Goal: Task Accomplishment & Management: Use online tool/utility

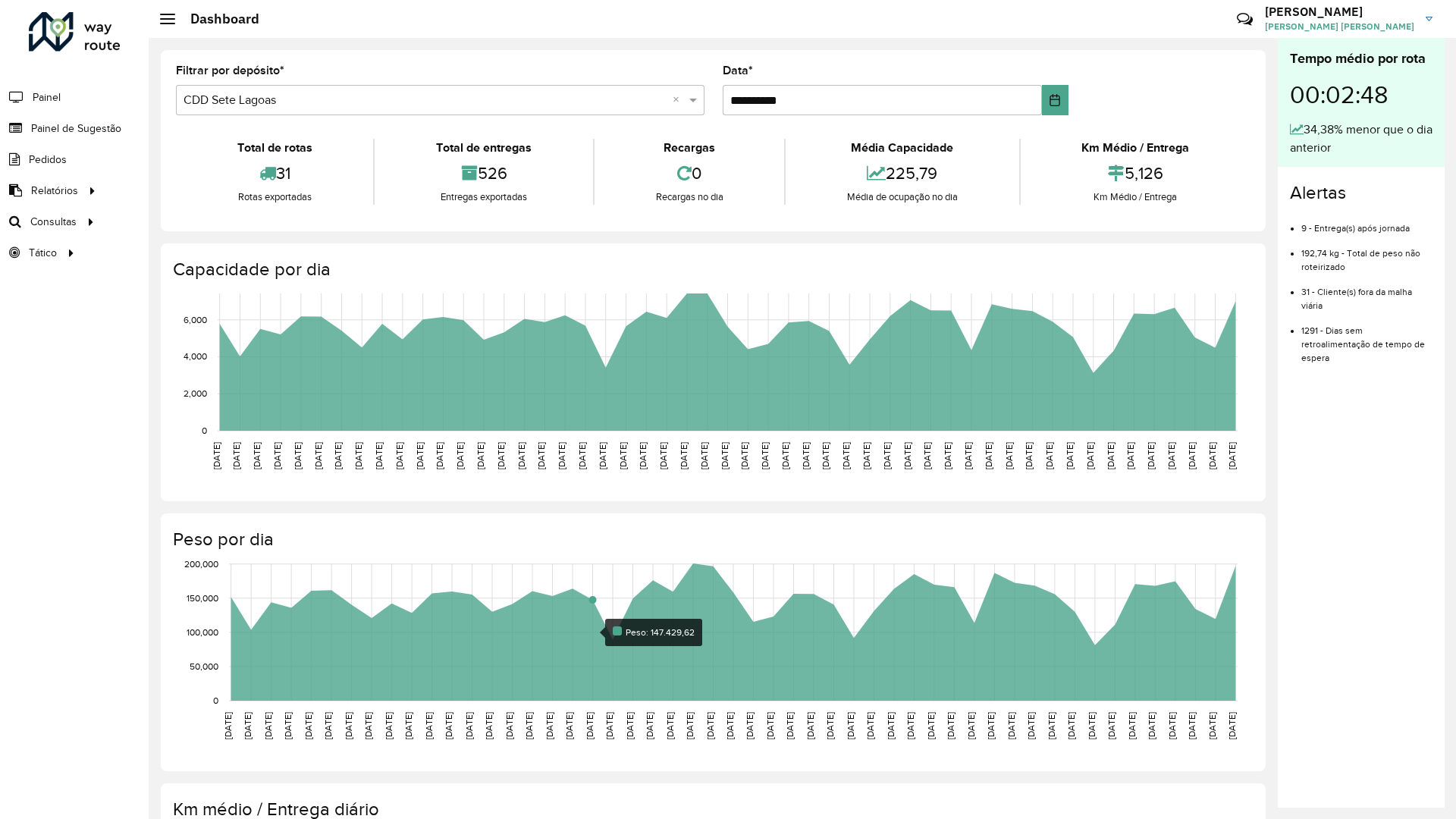
drag, startPoint x: 585, startPoint y: 616, endPoint x: 767, endPoint y: 319, distance: 348.3
drag, startPoint x: 767, startPoint y: 319, endPoint x: 1215, endPoint y: 21, distance: 538.1
click at [1270, 0] on link "EDUARDO EDUARDO ALEXANDRE RIBEIRO SILVA" at bounding box center [1354, 19] width 179 height 40
click at [1089, 27] on div "Críticas? Dúvidas? Elogios? Sugestões? Entre em contato conosco!" at bounding box center [1135, 25] width 159 height 41
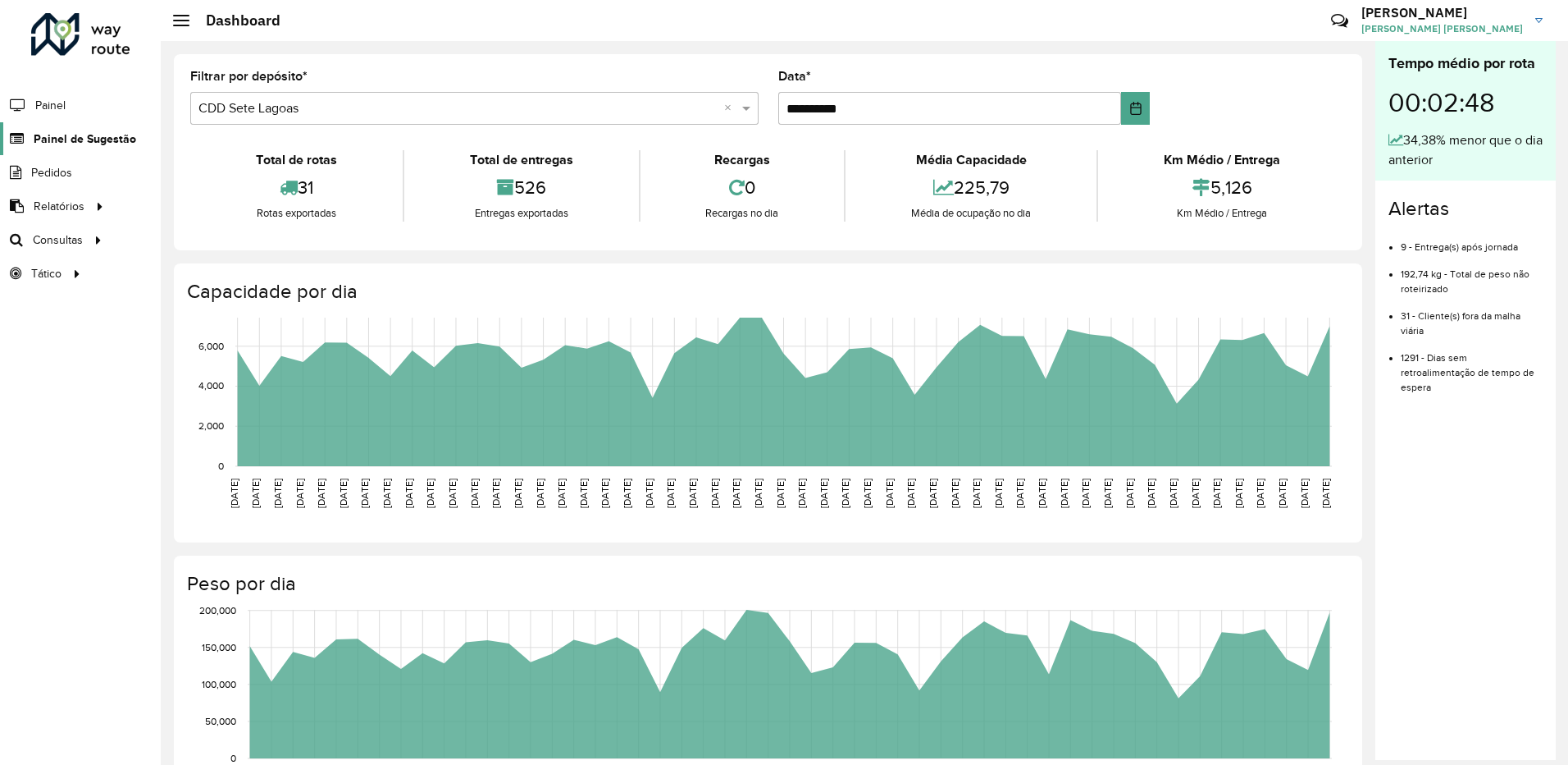
click at [84, 131] on span "Painel de Sugestão" at bounding box center [84, 139] width 102 height 18
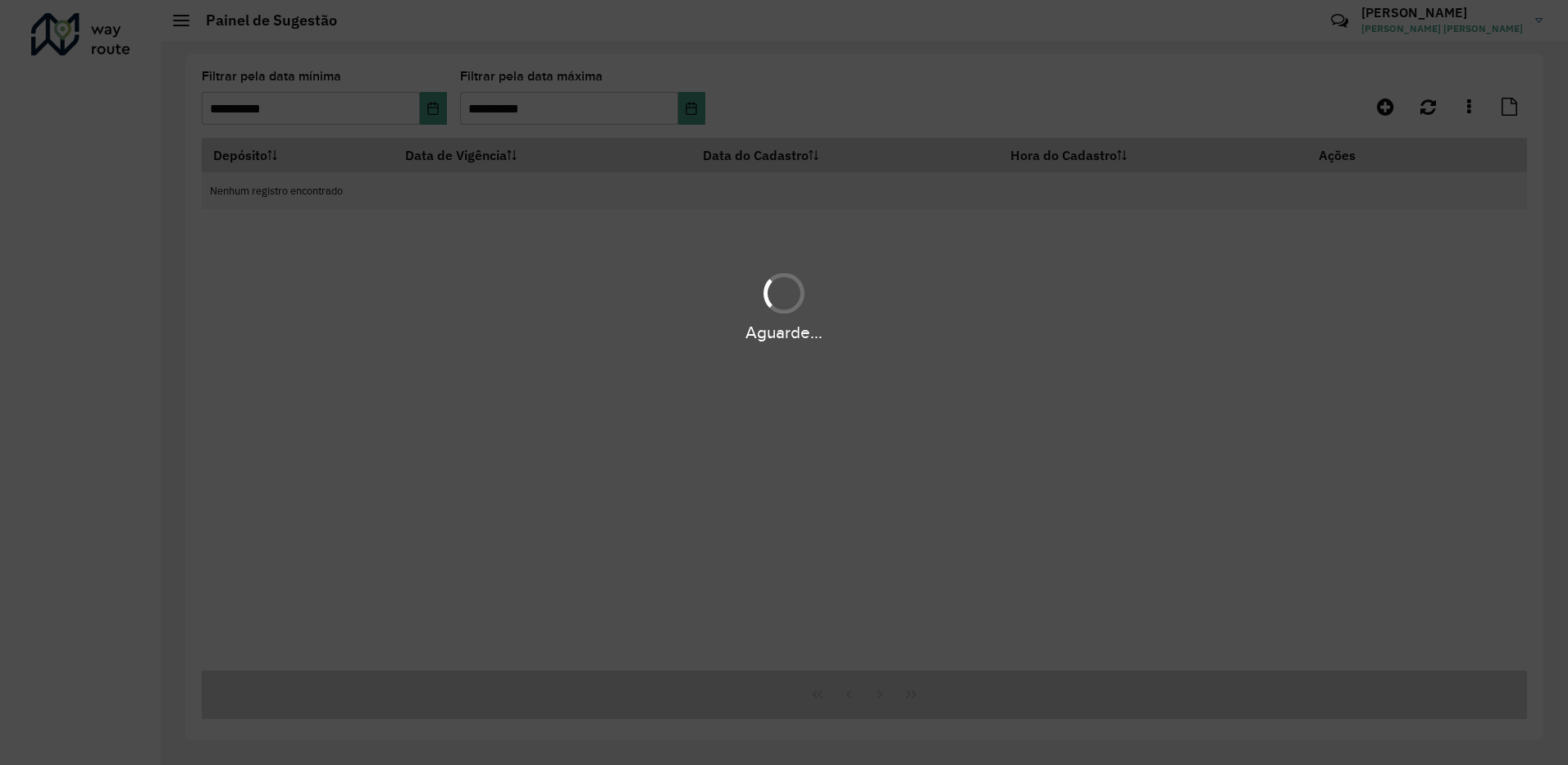
click at [581, 83] on div "Aguarde..." at bounding box center [784, 382] width 1568 height 765
drag, startPoint x: 575, startPoint y: 84, endPoint x: 466, endPoint y: 64, distance: 110.8
click at [467, 63] on div "Aguarde..." at bounding box center [784, 382] width 1568 height 765
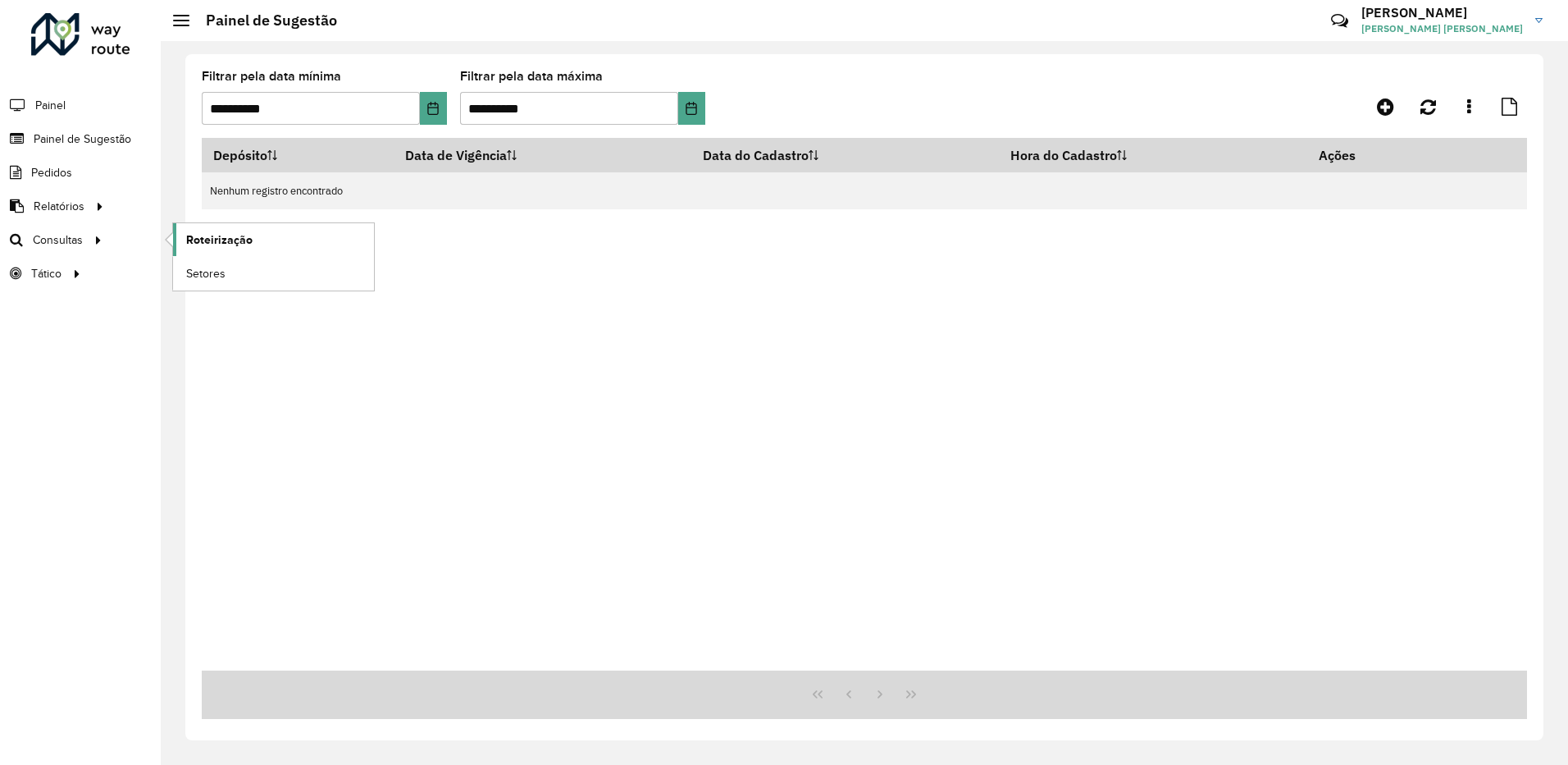
click at [199, 233] on span "Roteirização" at bounding box center [220, 240] width 67 height 18
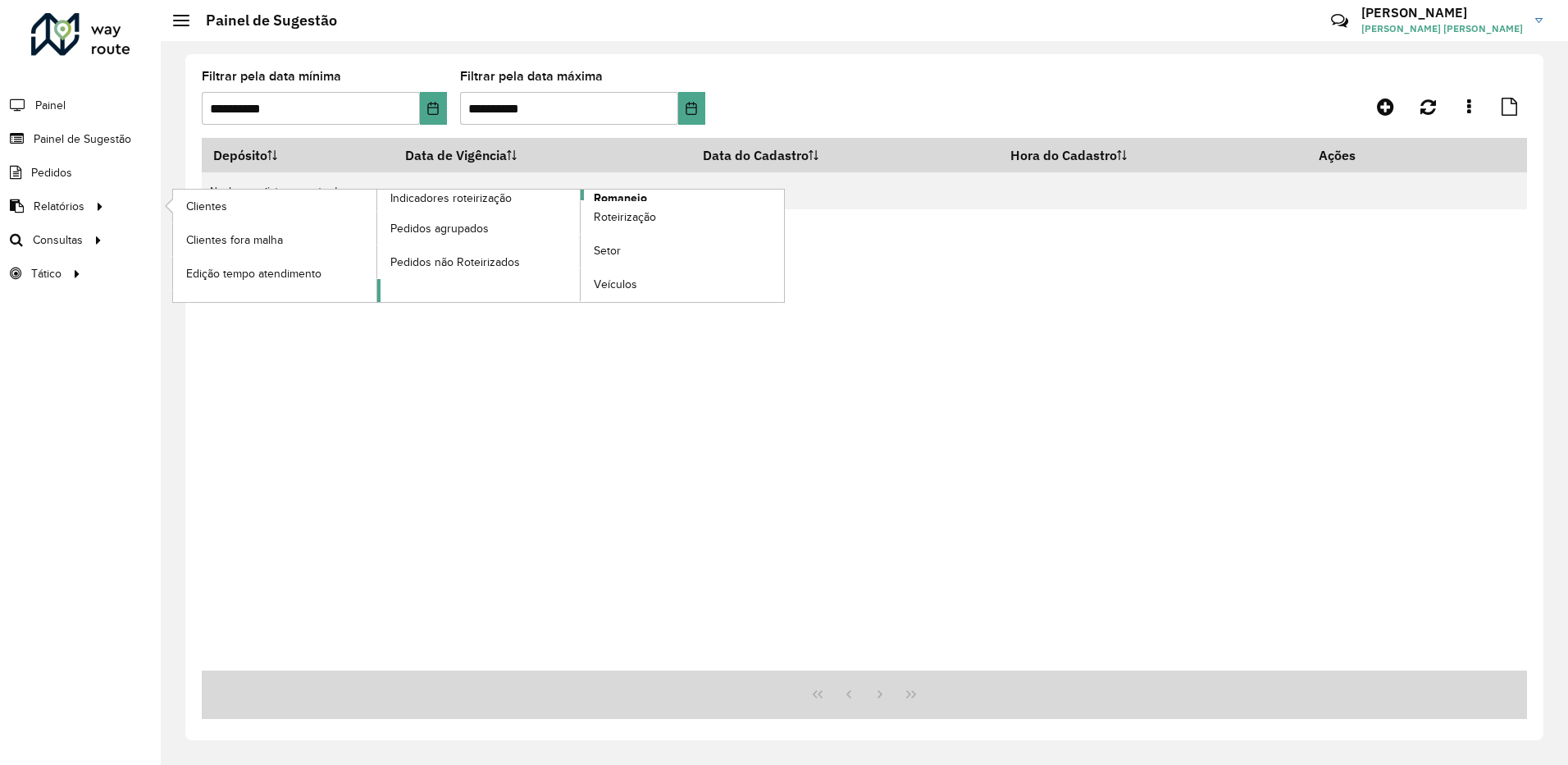
click at [640, 196] on span "Romaneio" at bounding box center [620, 198] width 53 height 18
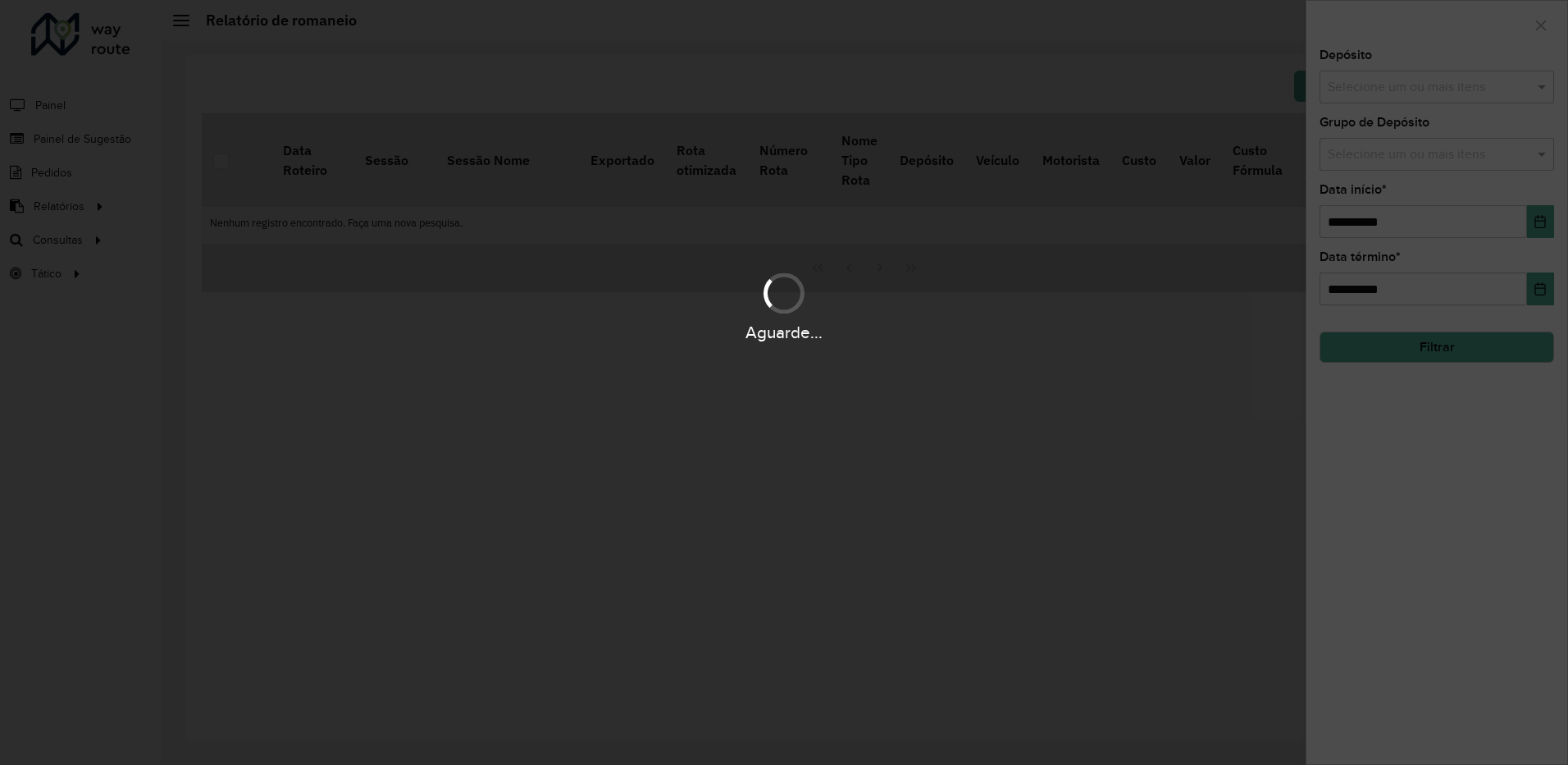
click at [1192, 96] on div "Aguarde..." at bounding box center [784, 382] width 1568 height 765
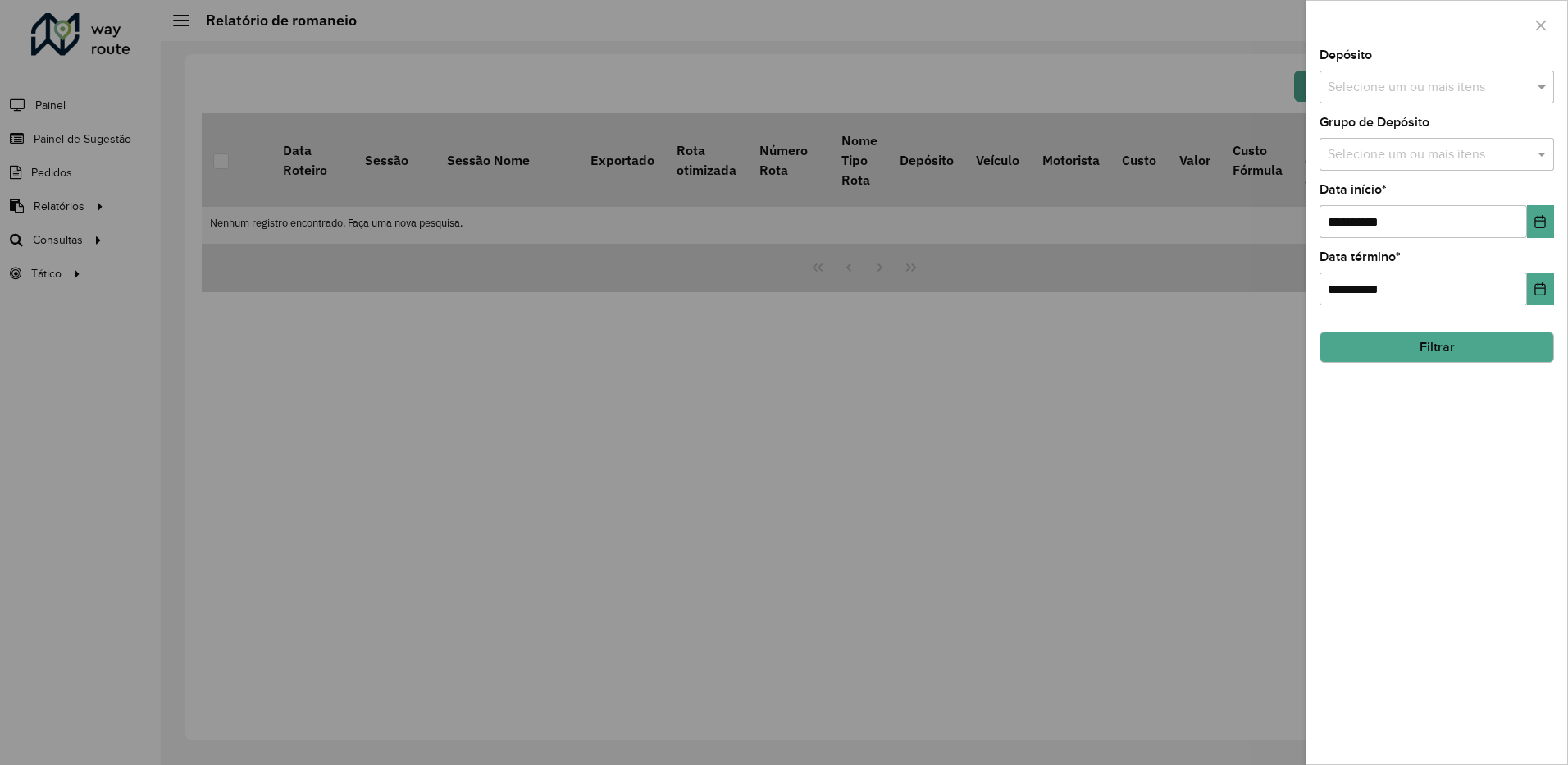
click at [1524, 19] on div at bounding box center [1437, 25] width 261 height 48
click at [1540, 19] on icon "button" at bounding box center [1541, 25] width 13 height 13
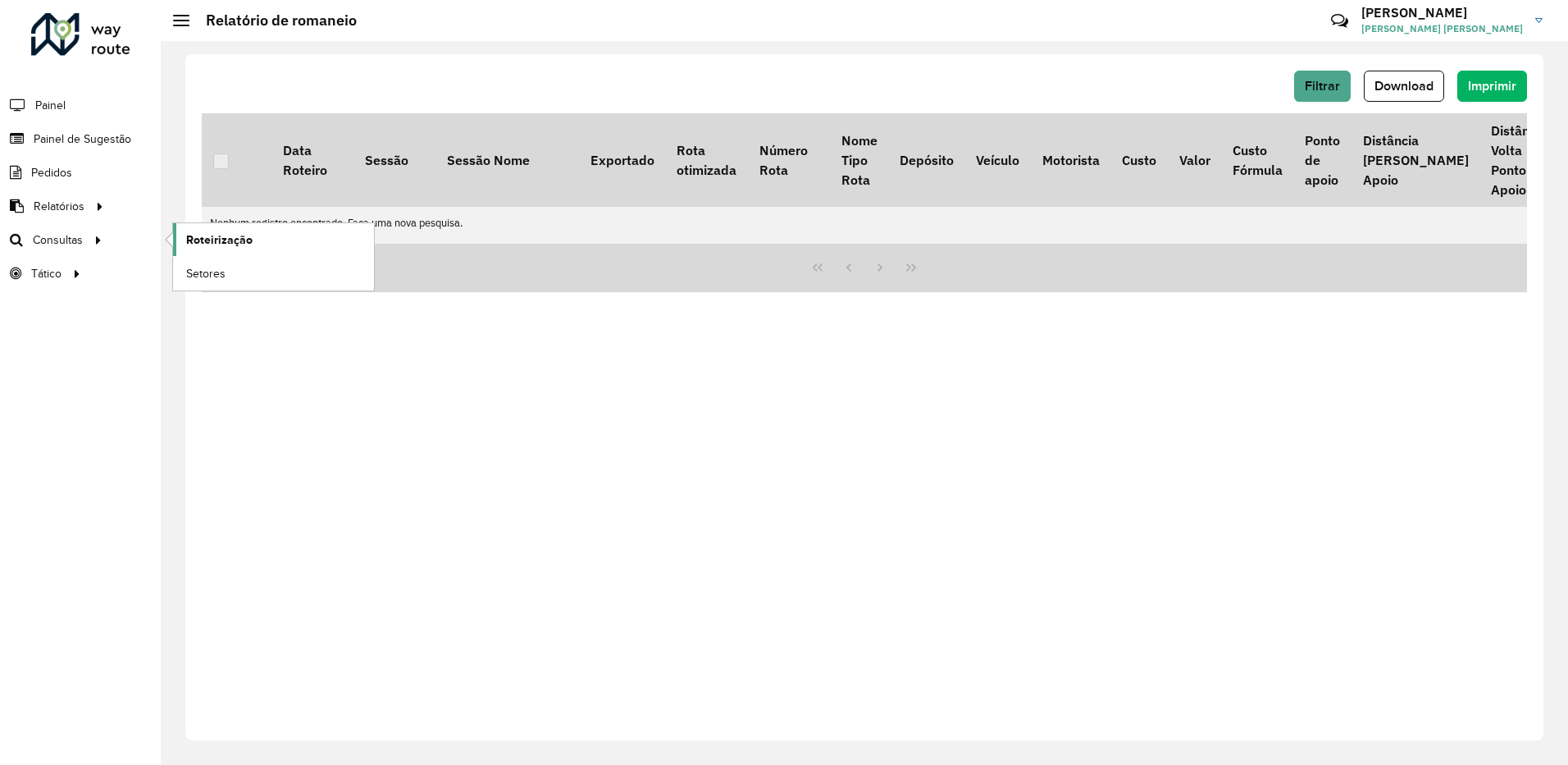
click at [180, 237] on link "Roteirização" at bounding box center [273, 239] width 201 height 32
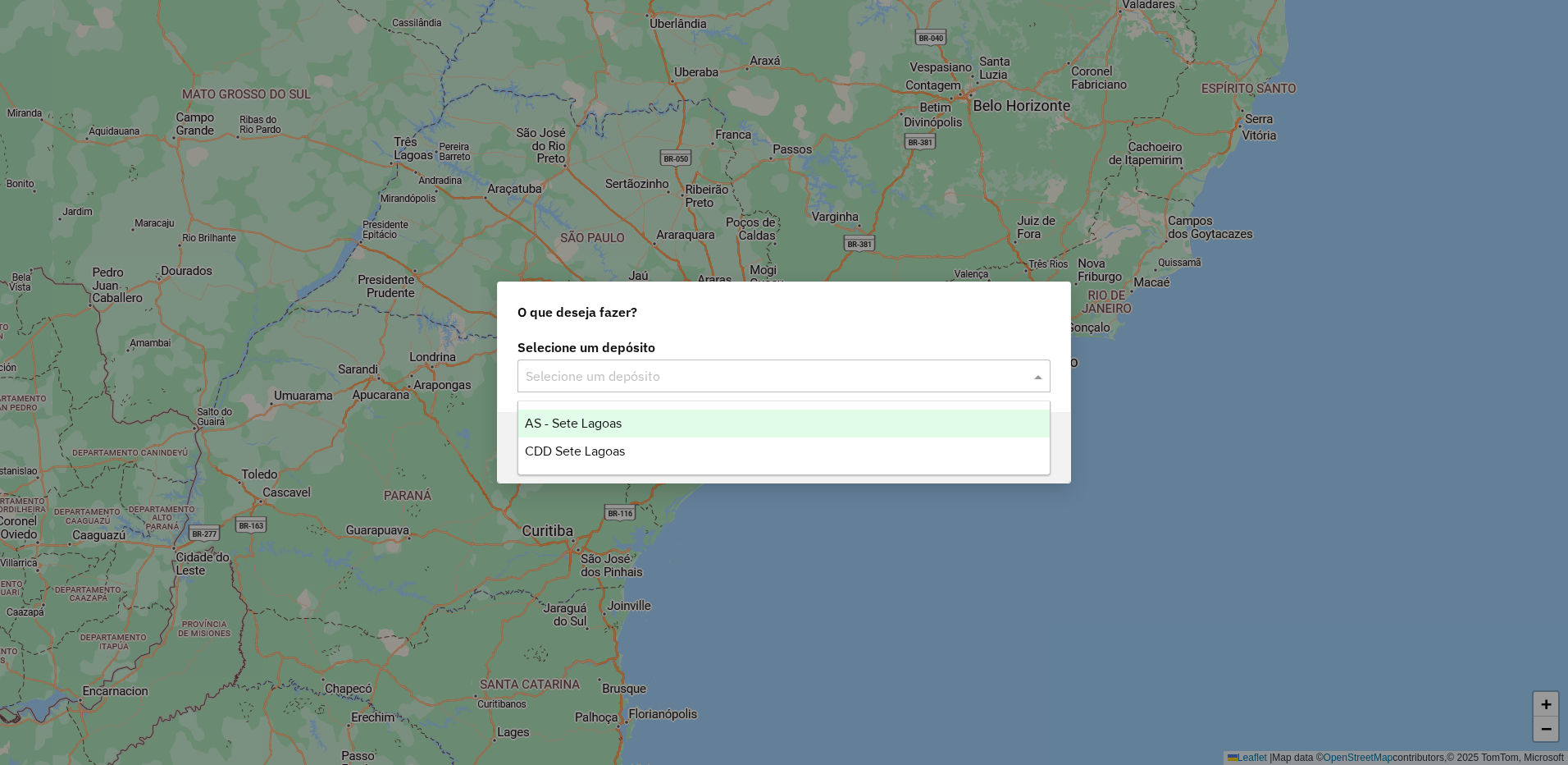
click at [817, 376] on input "text" at bounding box center [767, 377] width 484 height 19
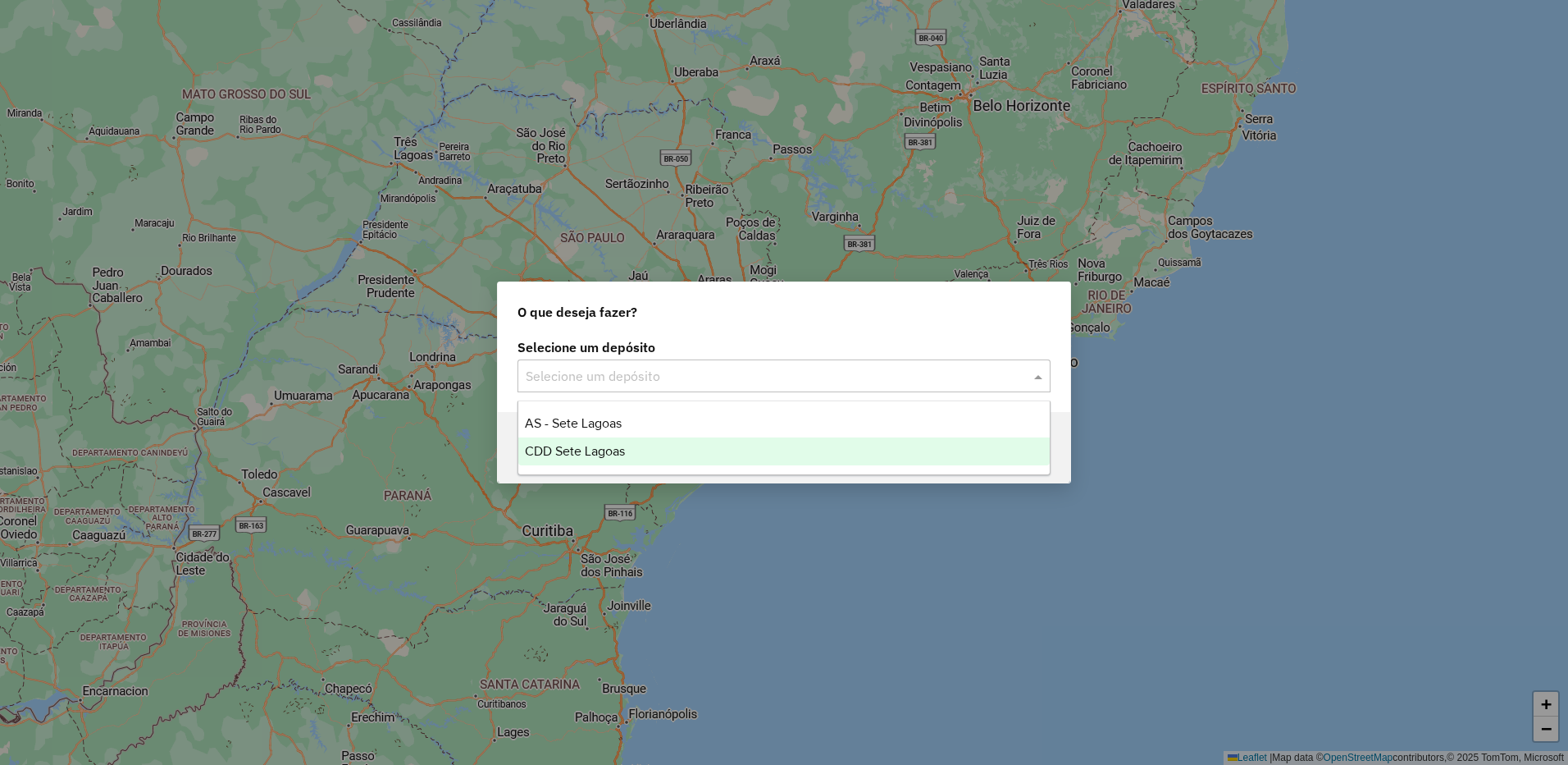
click at [592, 445] on span "CDD Sete Lagoas" at bounding box center [575, 451] width 100 height 14
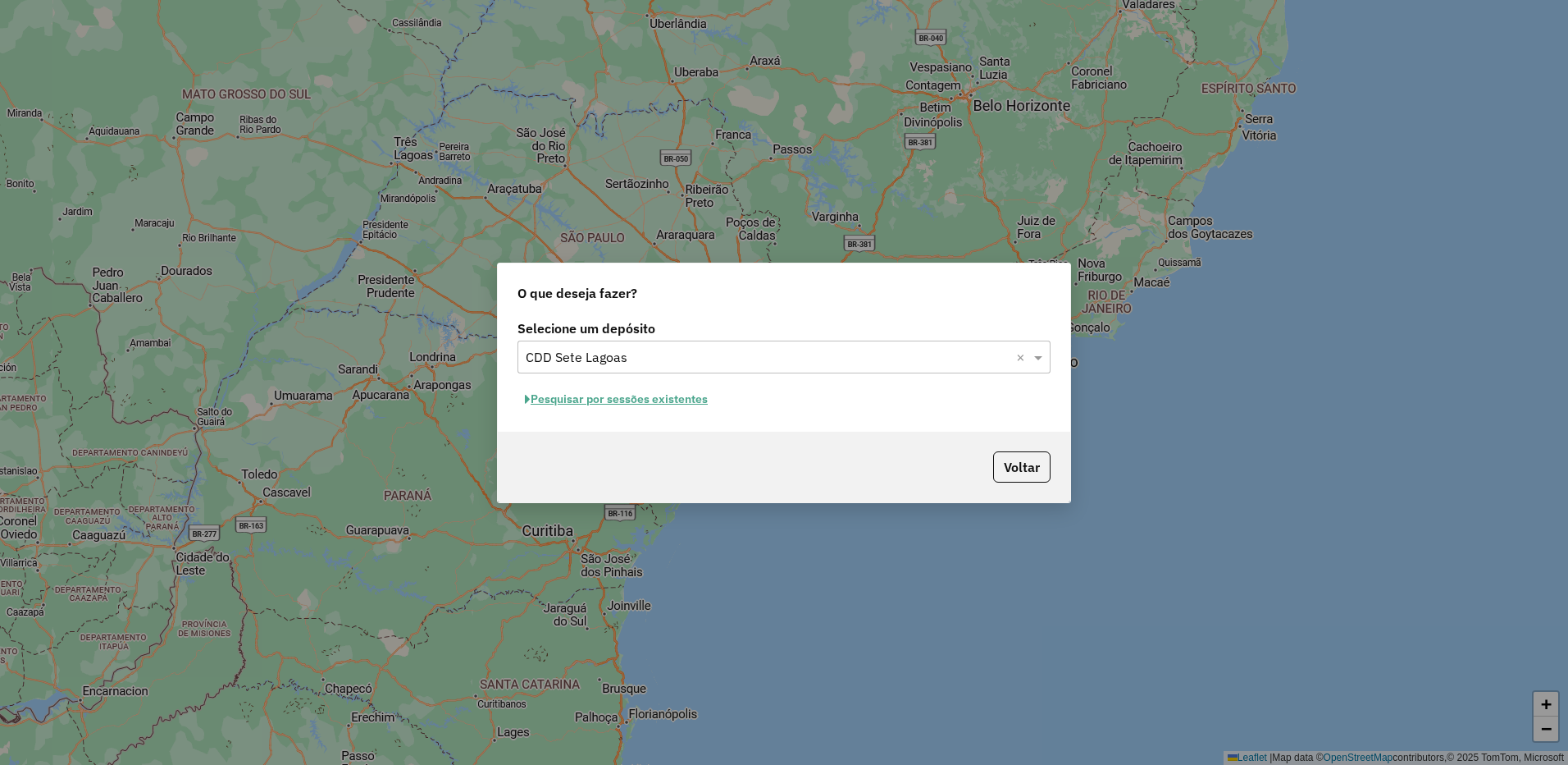
click at [670, 405] on button "Pesquisar por sessões existentes" at bounding box center [617, 399] width 198 height 25
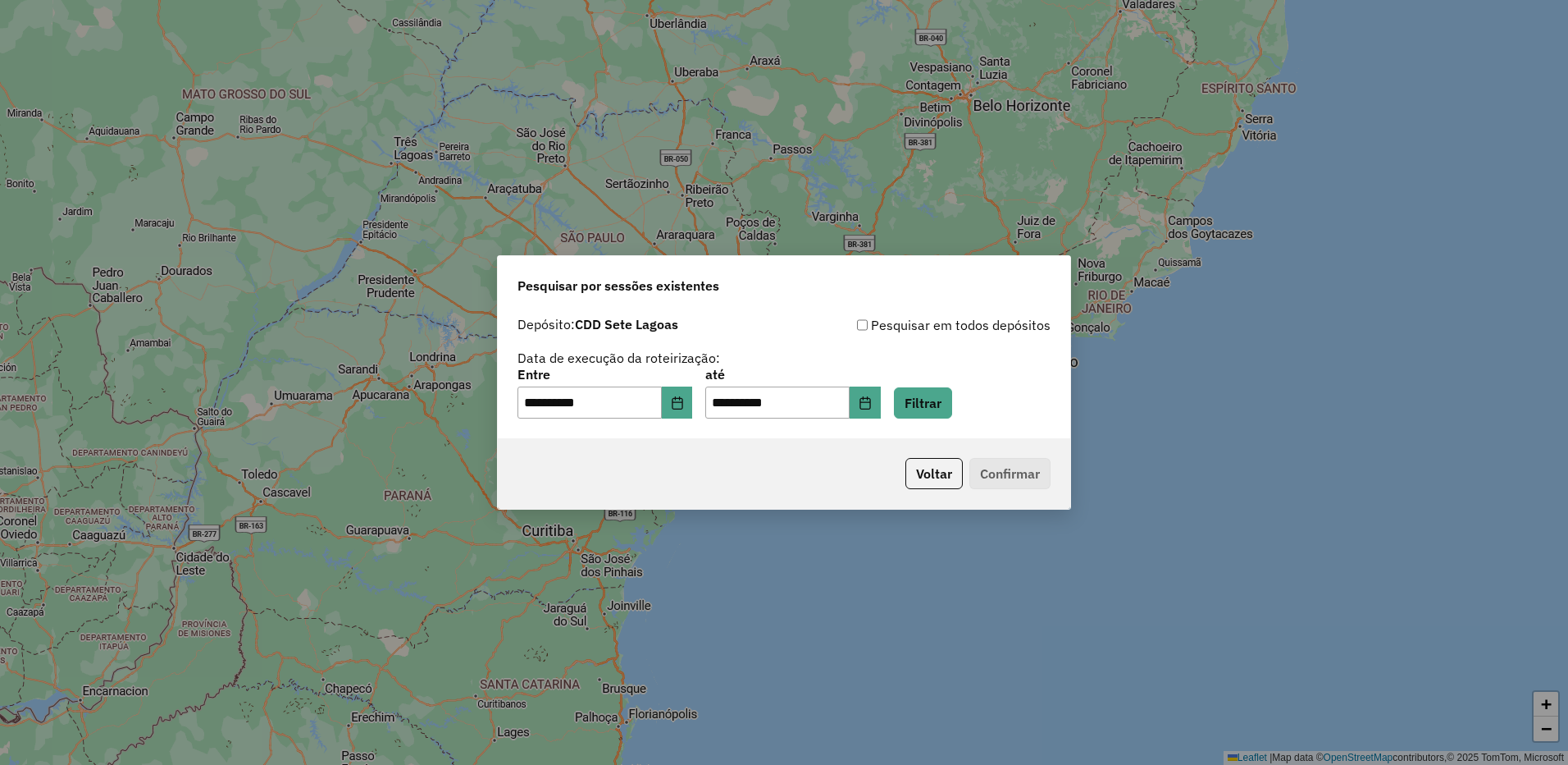
click at [708, 407] on div "**********" at bounding box center [784, 393] width 533 height 51
click at [693, 407] on button "Choose Date" at bounding box center [678, 402] width 32 height 32
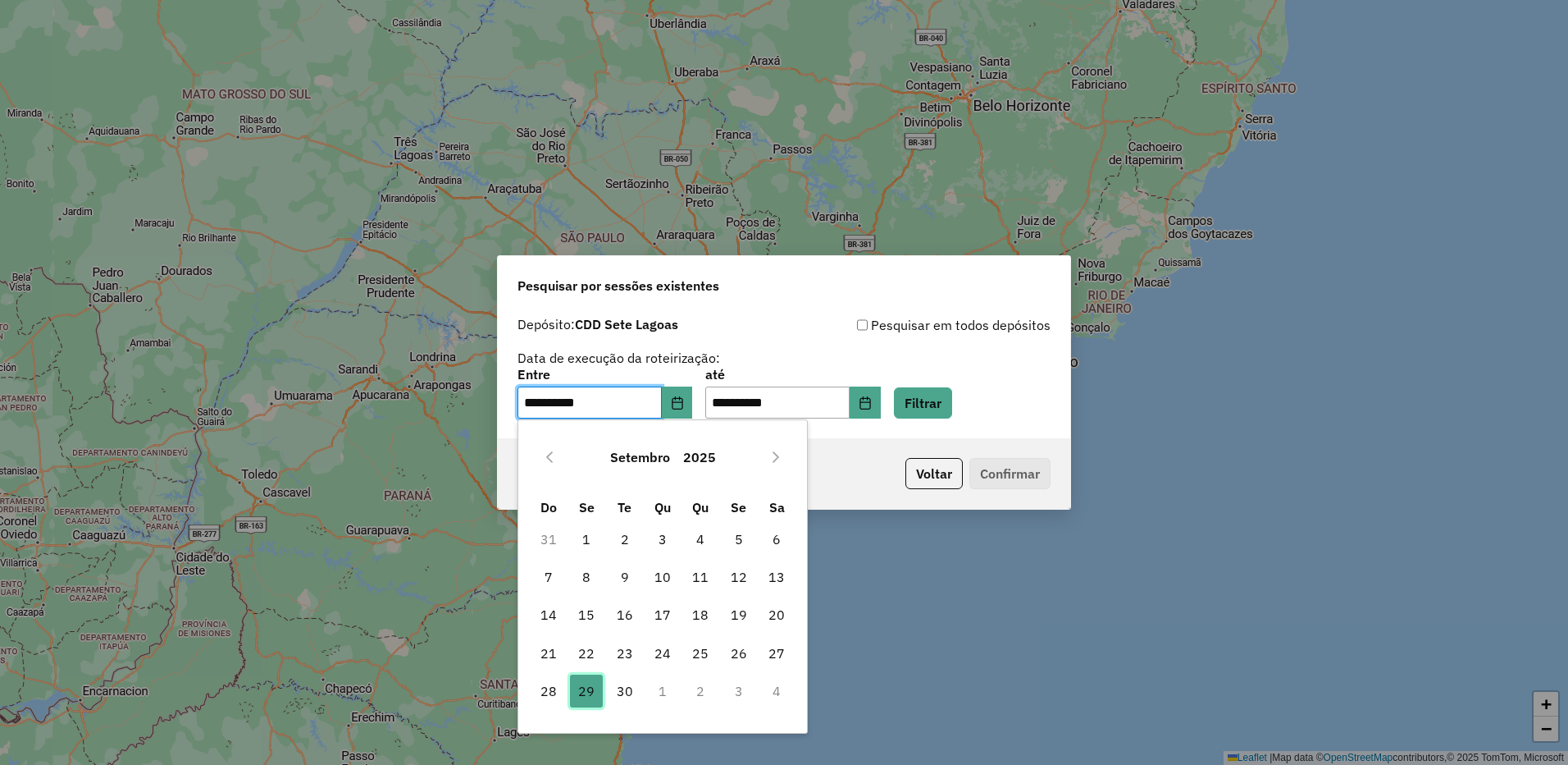
click at [584, 690] on span "29" at bounding box center [586, 691] width 32 height 32
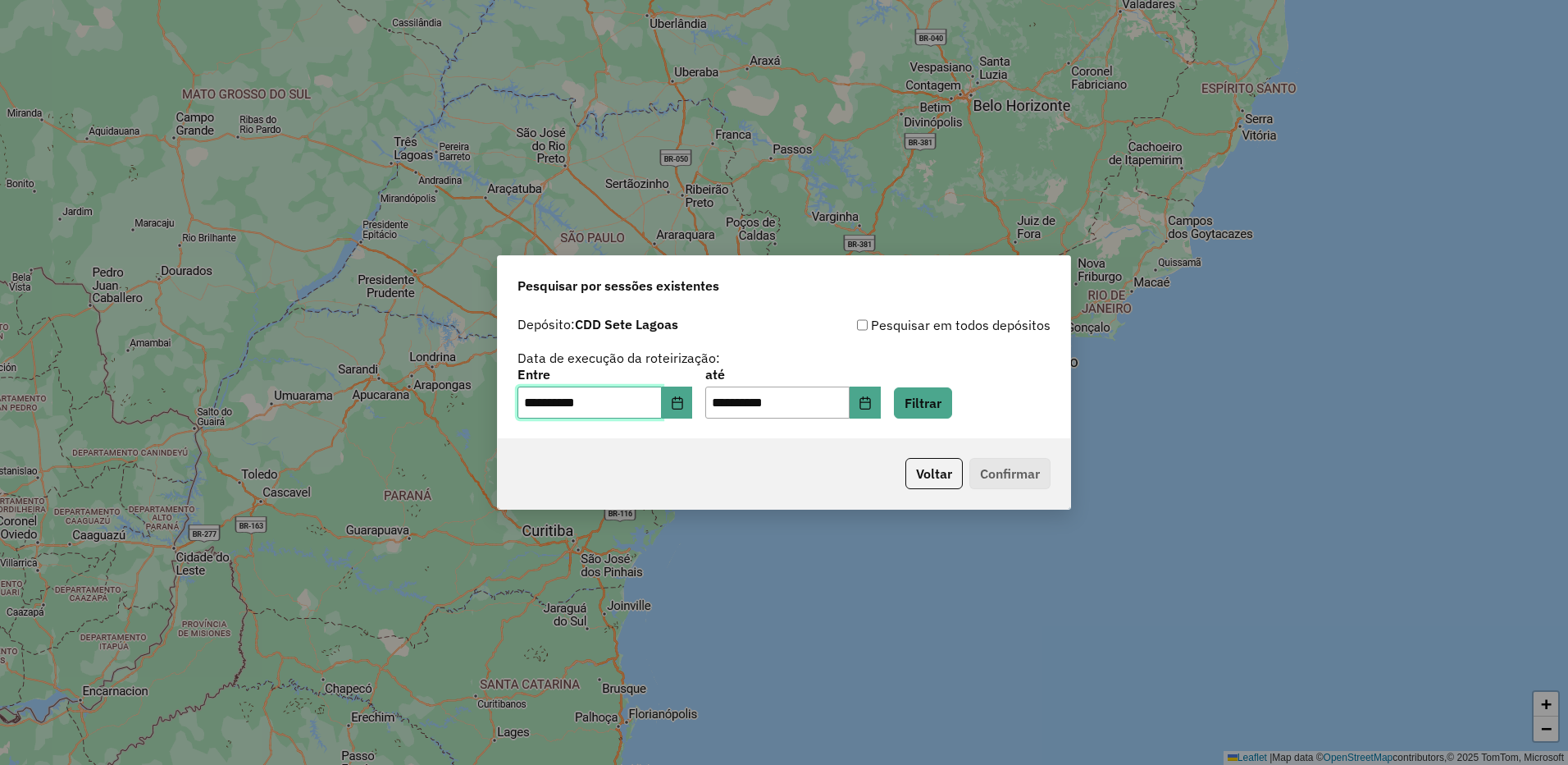
click at [584, 690] on span "29" at bounding box center [586, 691] width 32 height 32
click at [950, 411] on button "Filtrar" at bounding box center [923, 403] width 58 height 32
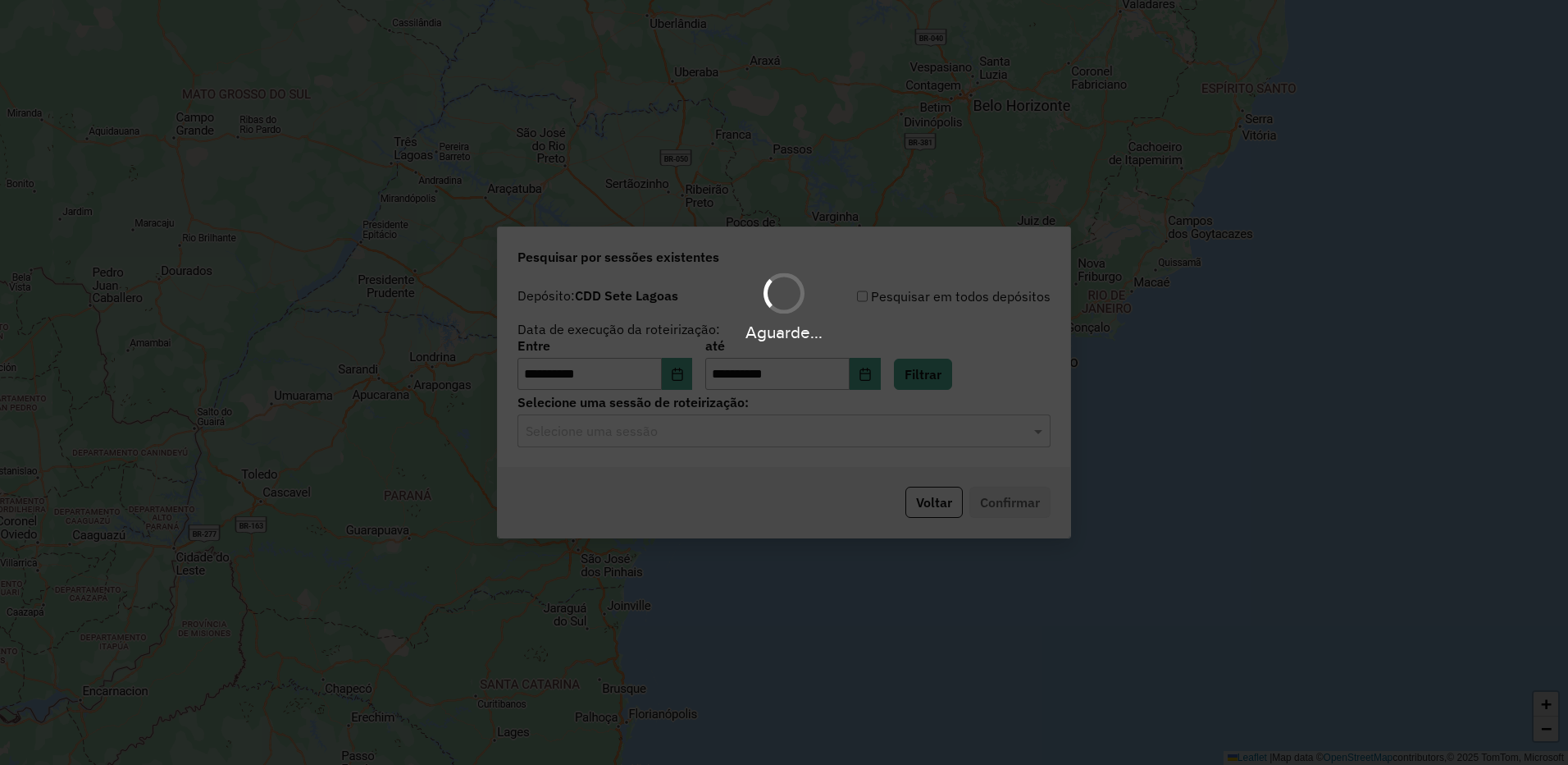
click at [675, 432] on hb-app "**********" at bounding box center [784, 382] width 1568 height 765
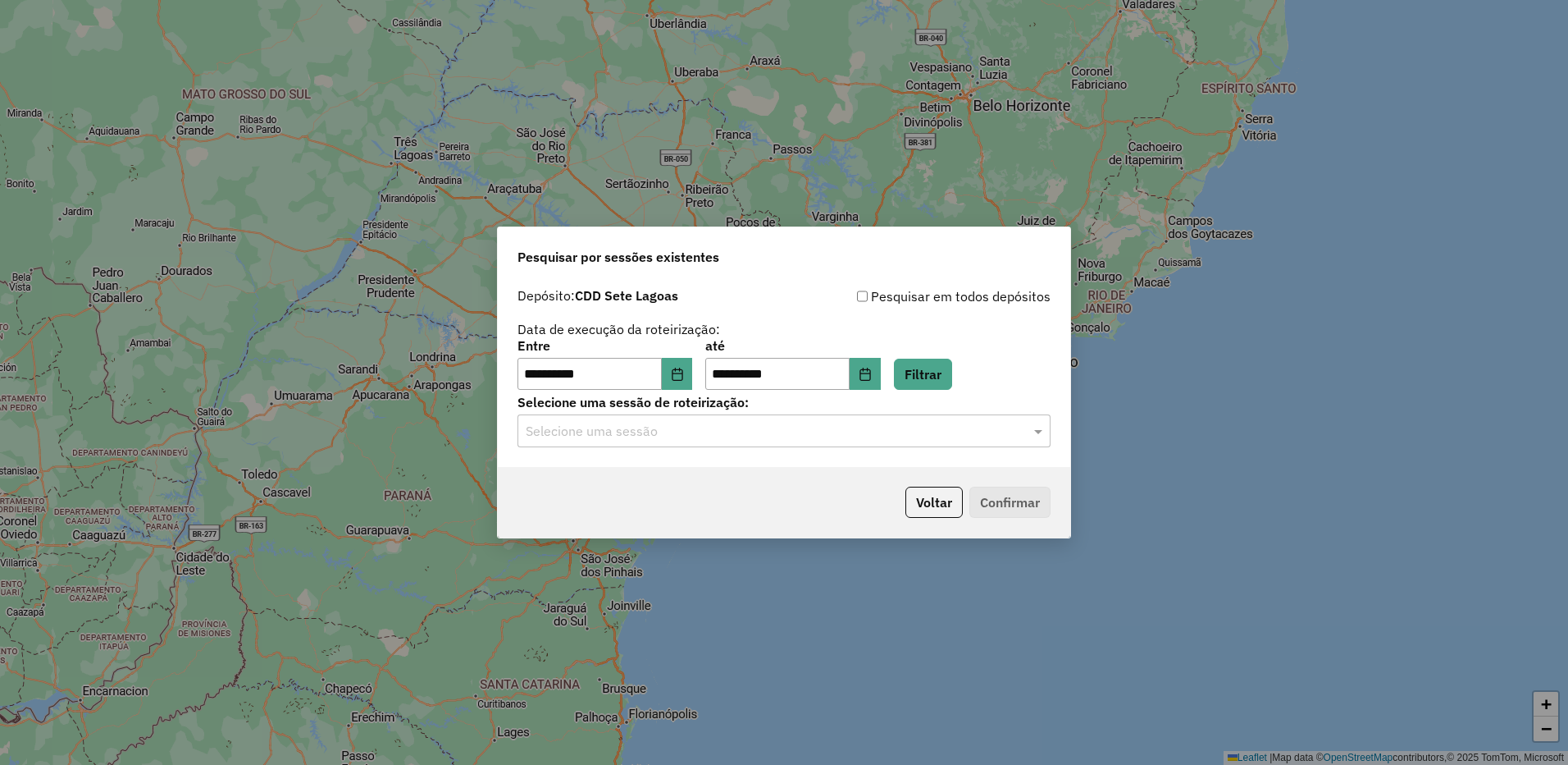
click at [675, 432] on input "text" at bounding box center [767, 431] width 484 height 19
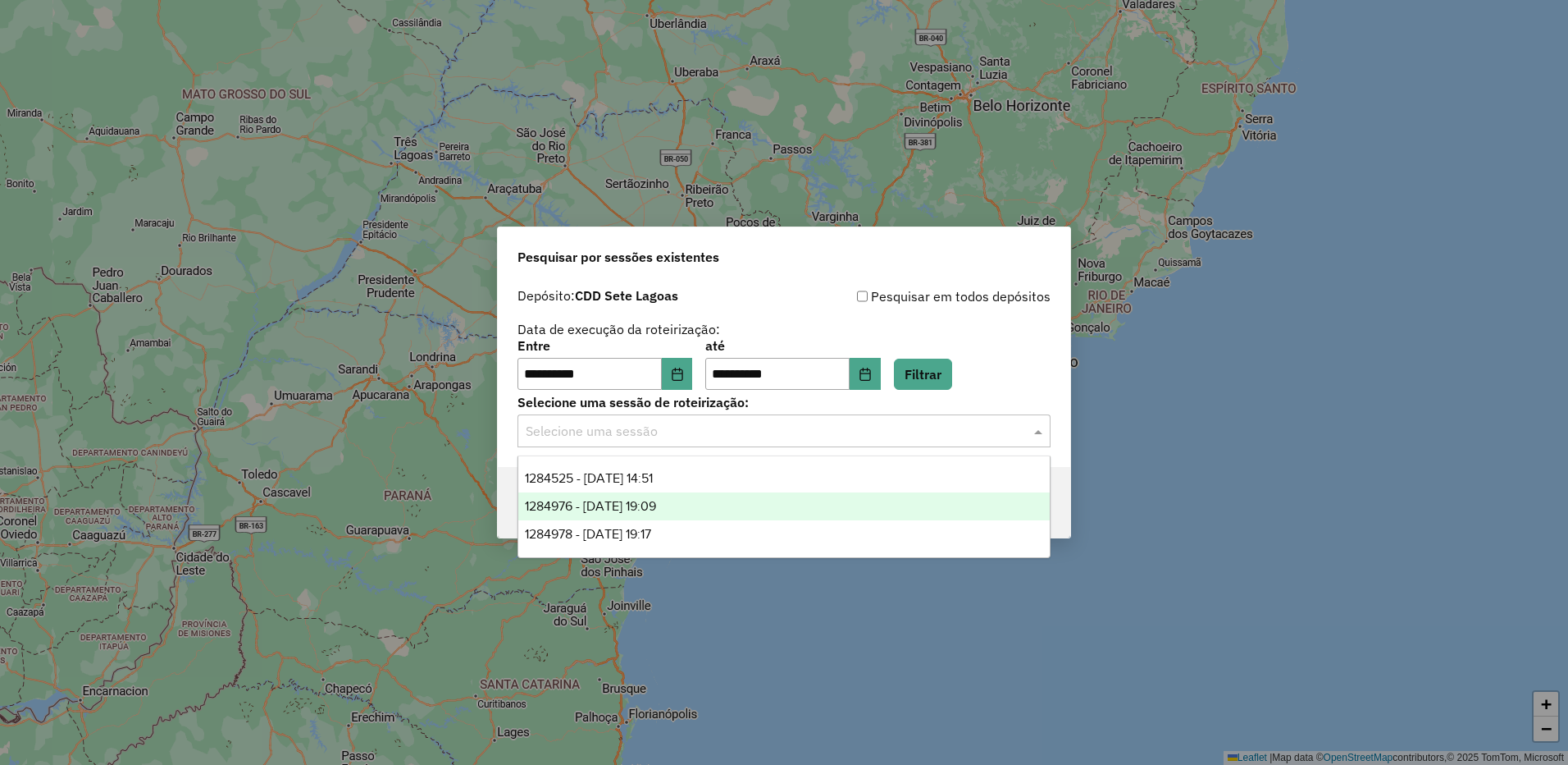
click at [704, 515] on div "1284976 - 29/09/2025 19:09" at bounding box center [784, 506] width 532 height 28
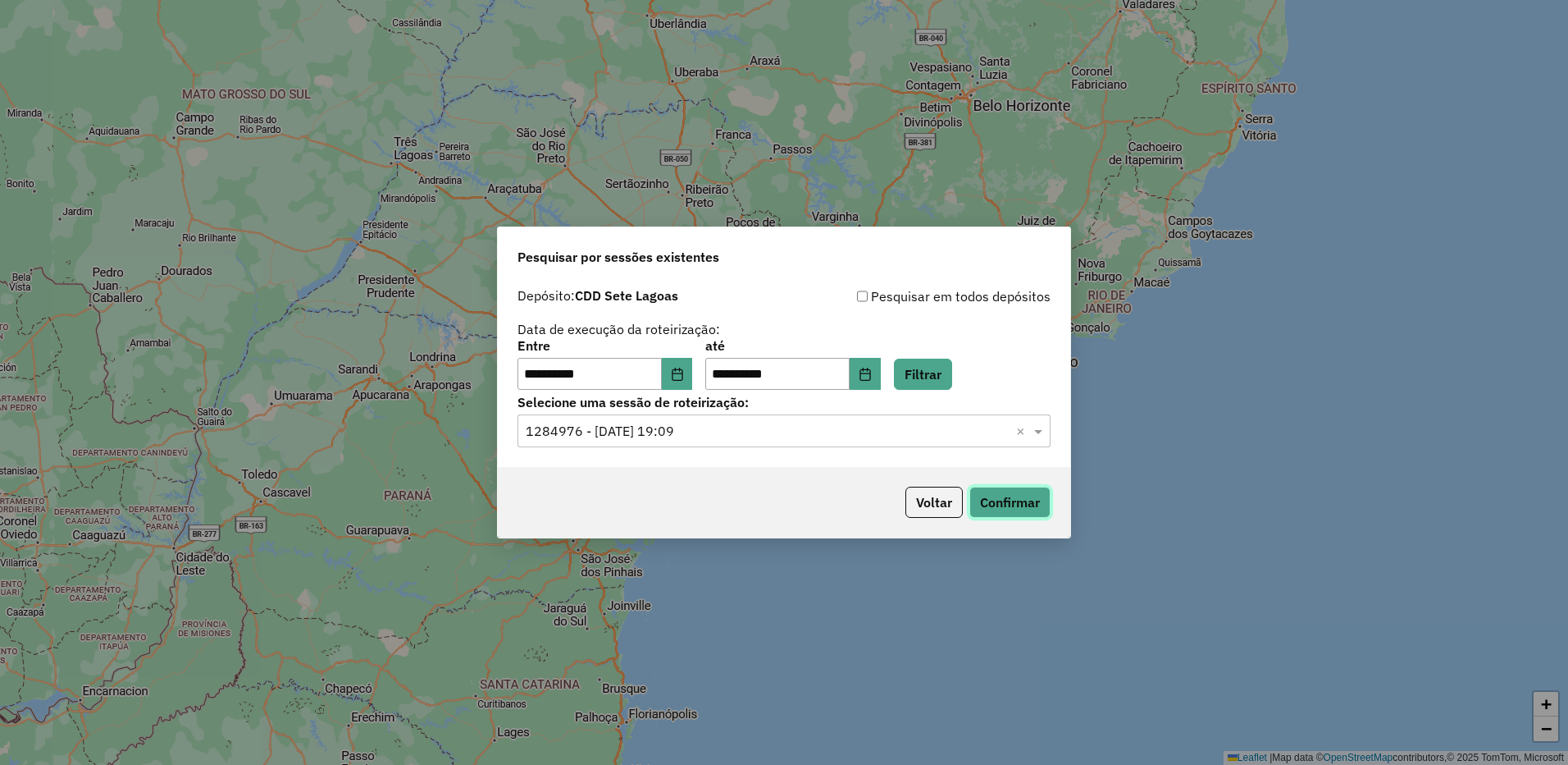
click at [1009, 492] on button "Confirmar" at bounding box center [1010, 502] width 81 height 32
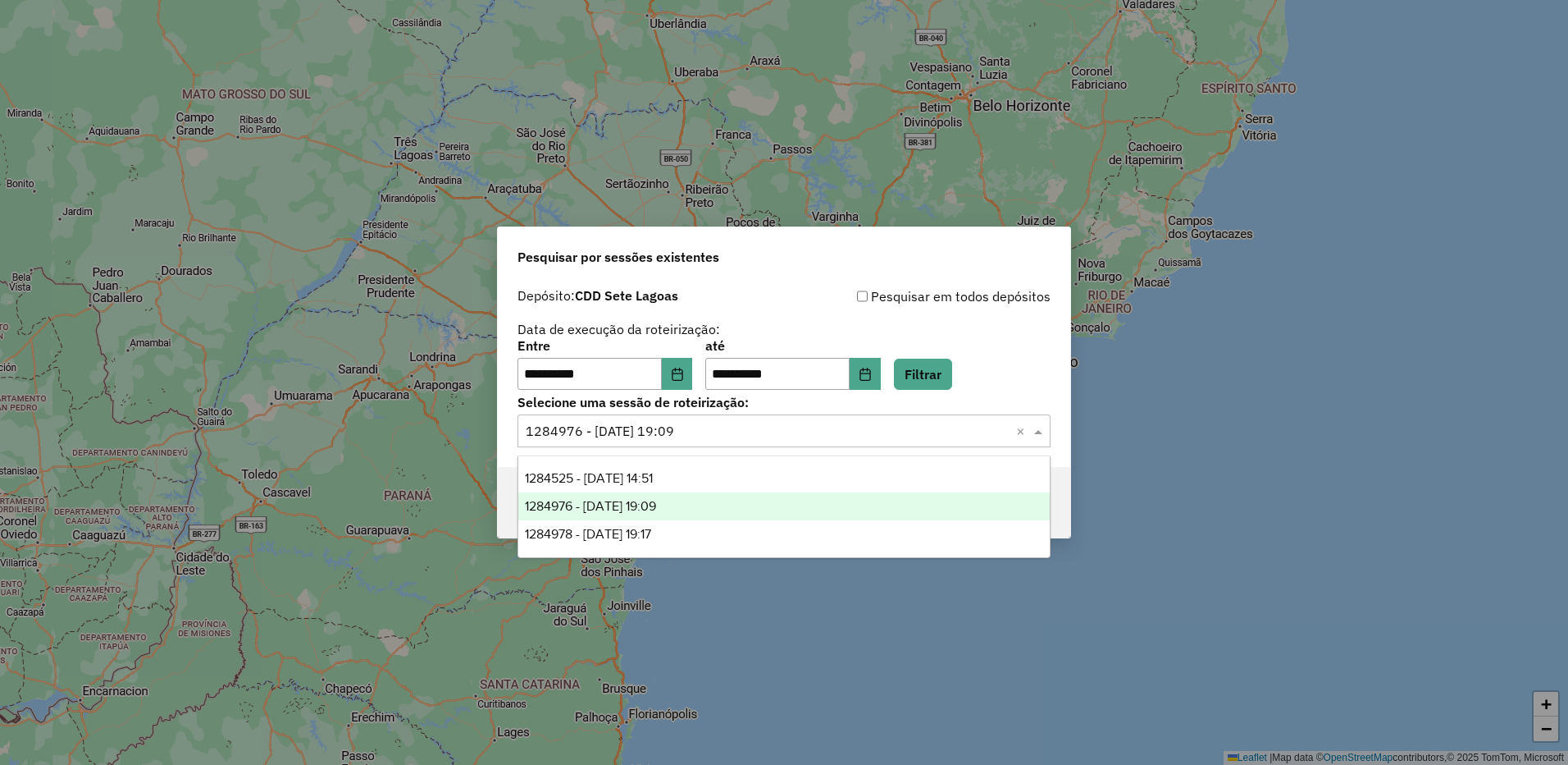
click at [767, 420] on div "Selecione uma sessão × 1284976 - 29/09/2025 19:09 ×" at bounding box center [784, 430] width 533 height 32
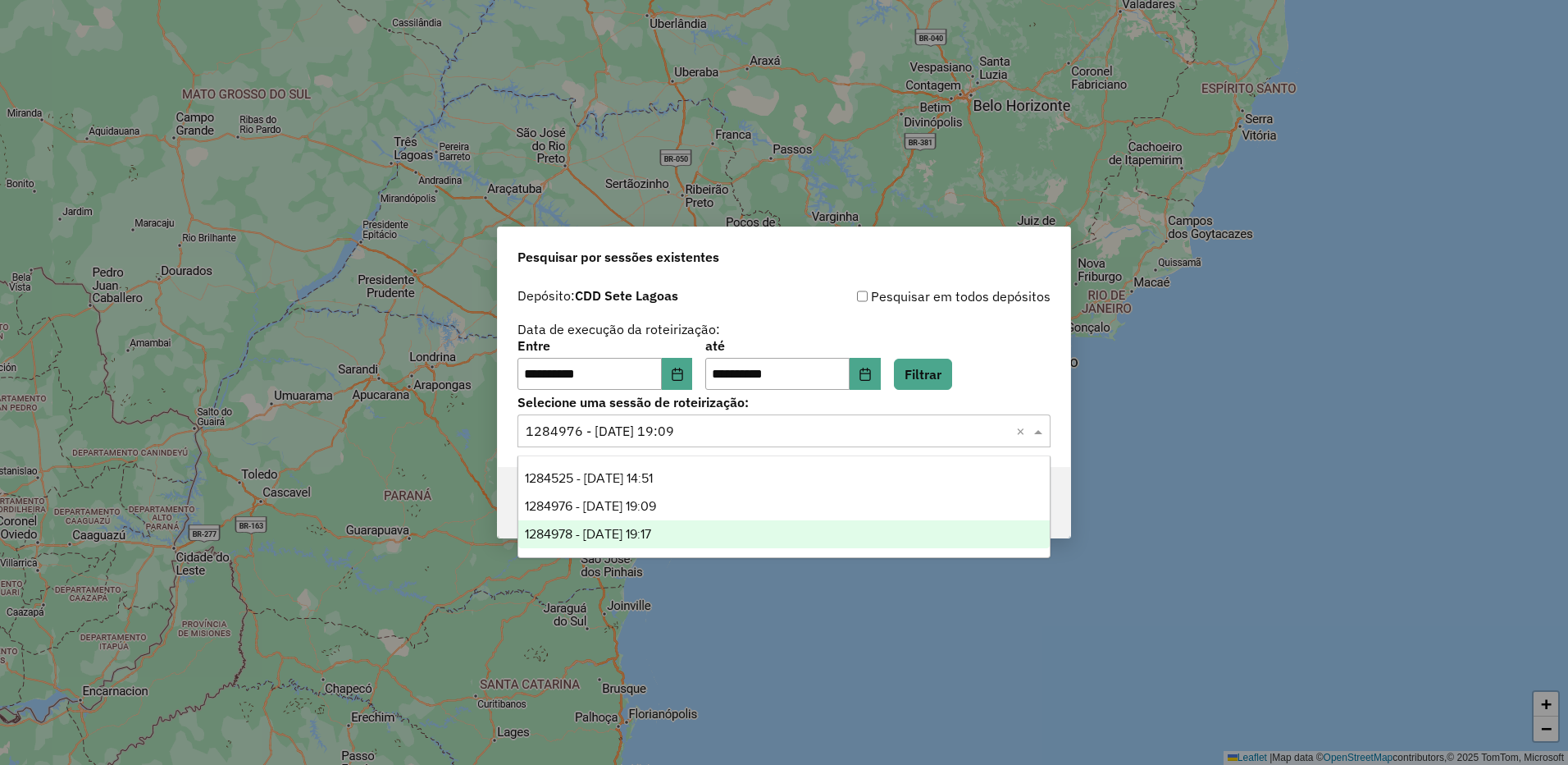
click at [685, 527] on div "1284978 - 29/09/2025 19:17" at bounding box center [784, 535] width 532 height 28
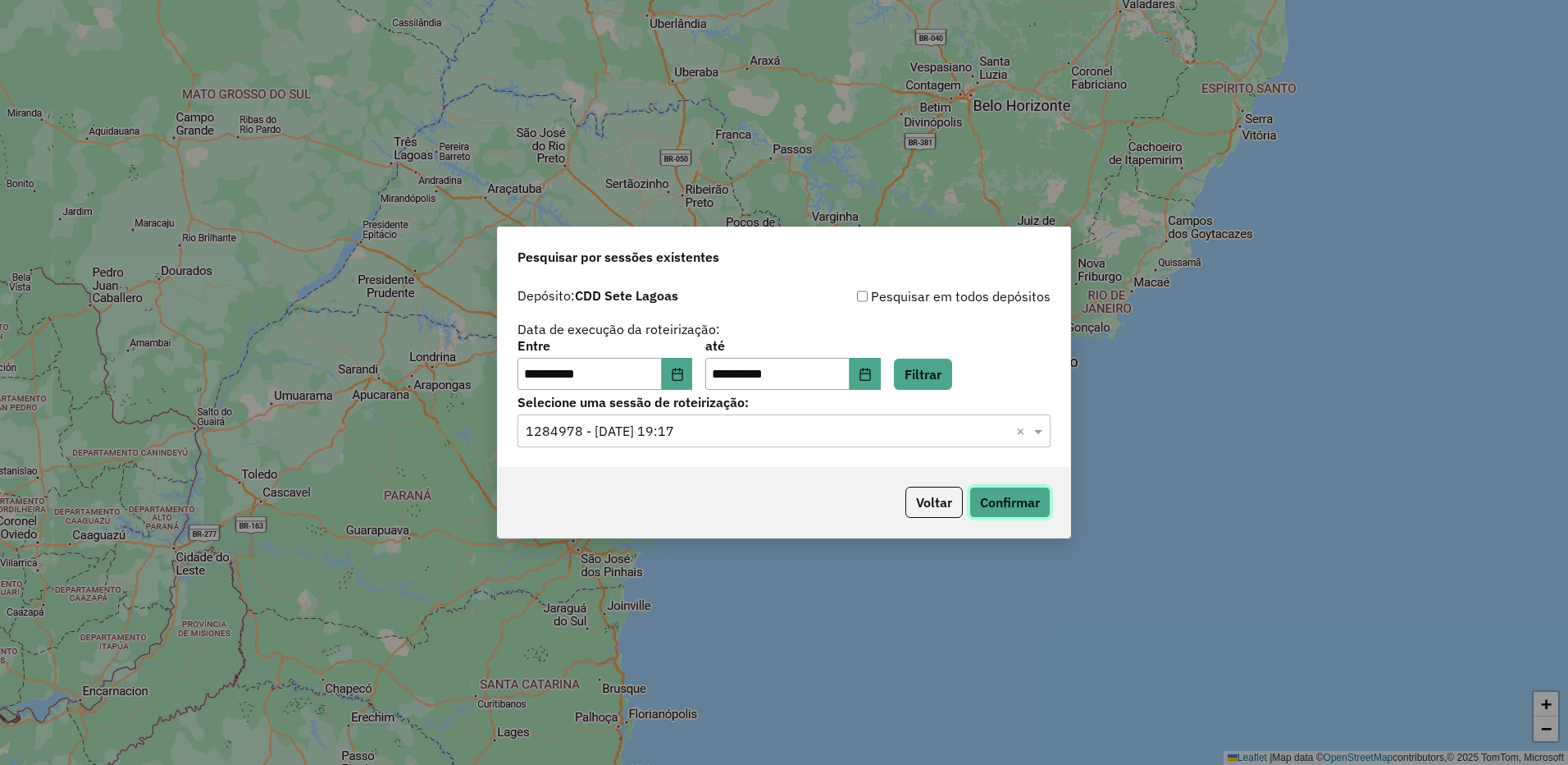
click at [1048, 497] on button "Confirmar" at bounding box center [1010, 502] width 81 height 32
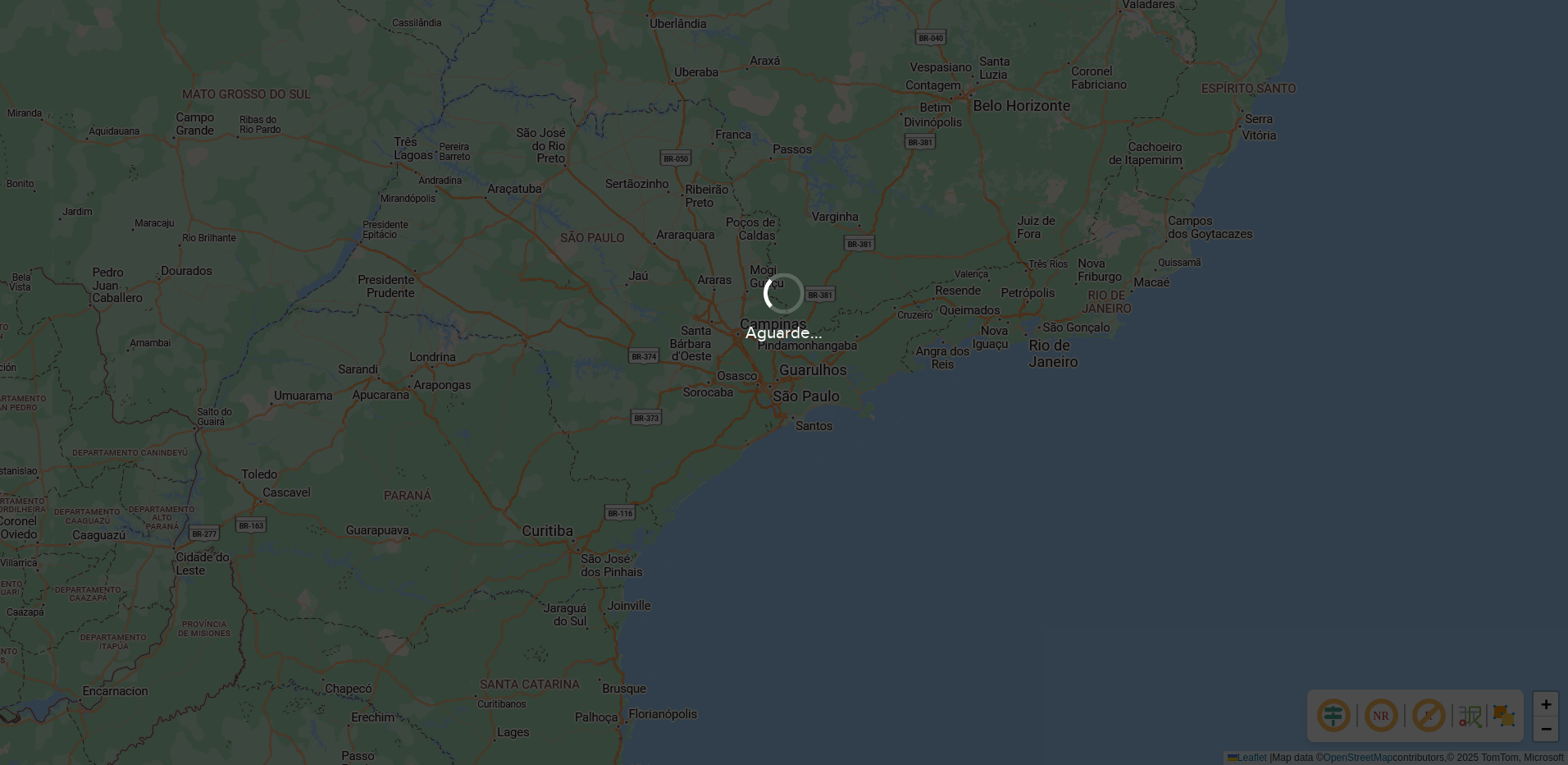
click at [784, 292] on div at bounding box center [784, 293] width 41 height 41
drag, startPoint x: 784, startPoint y: 291, endPoint x: 802, endPoint y: 267, distance: 30.0
click at [802, 267] on div "Aguarde..." at bounding box center [784, 305] width 1568 height 78
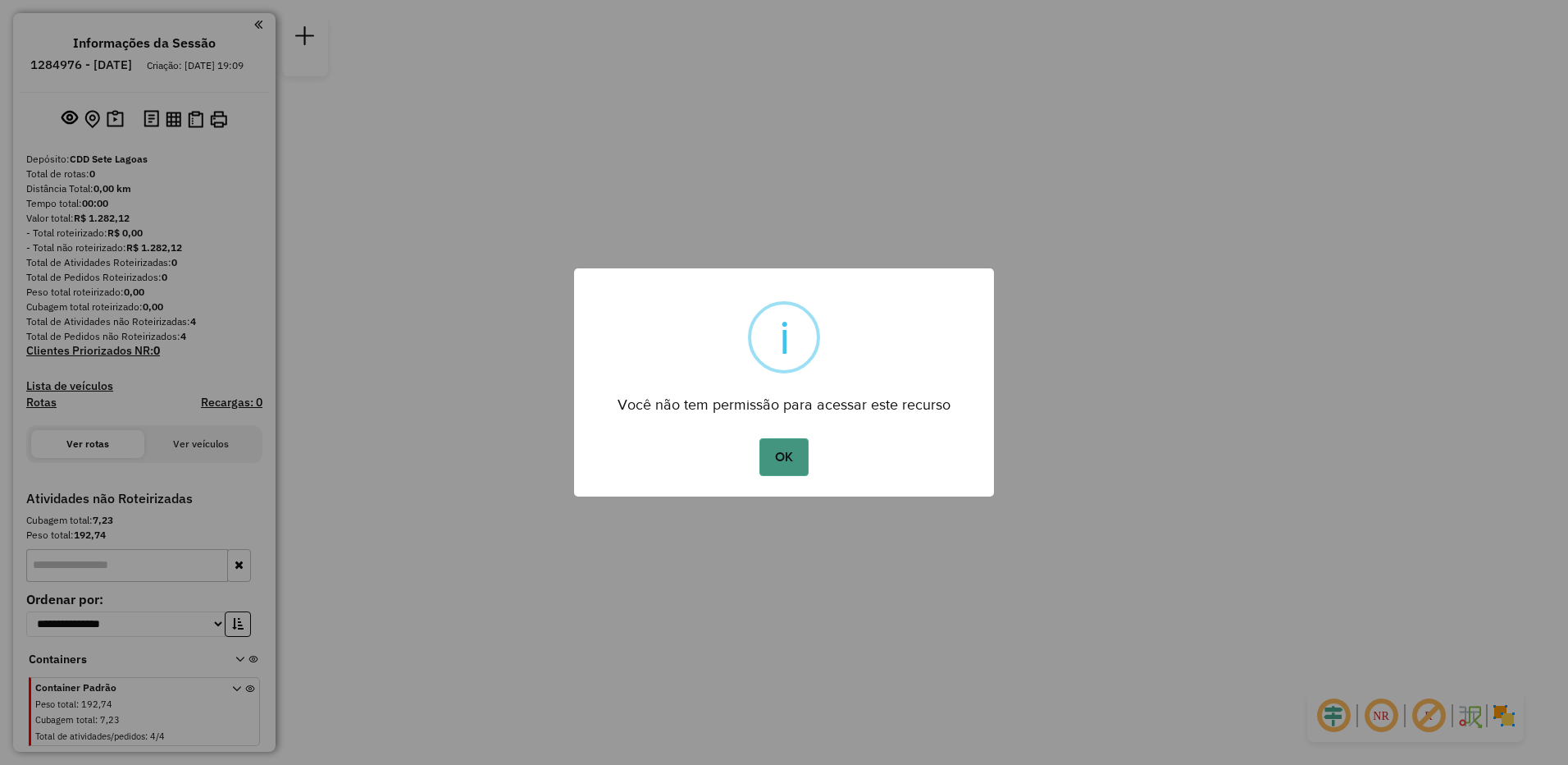
click at [792, 464] on button "OK" at bounding box center [783, 457] width 48 height 38
drag, startPoint x: 785, startPoint y: 444, endPoint x: 793, endPoint y: 450, distance: 10.0
click at [789, 450] on button "OK" at bounding box center [783, 457] width 48 height 38
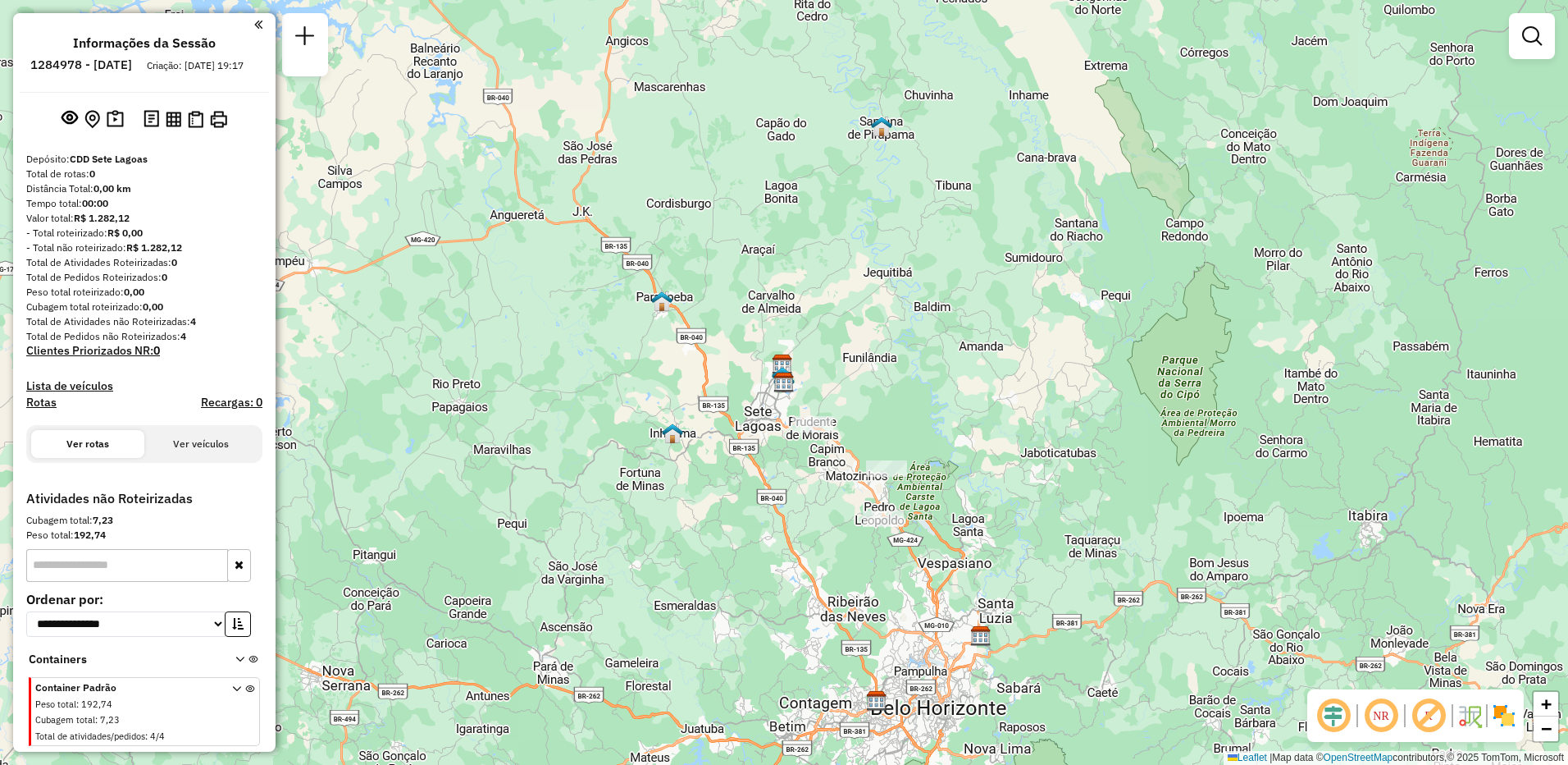
click at [795, 450] on div "Janela de atendimento Grade de atendimento Capacidade Transportadoras Veículos …" at bounding box center [784, 382] width 1568 height 765
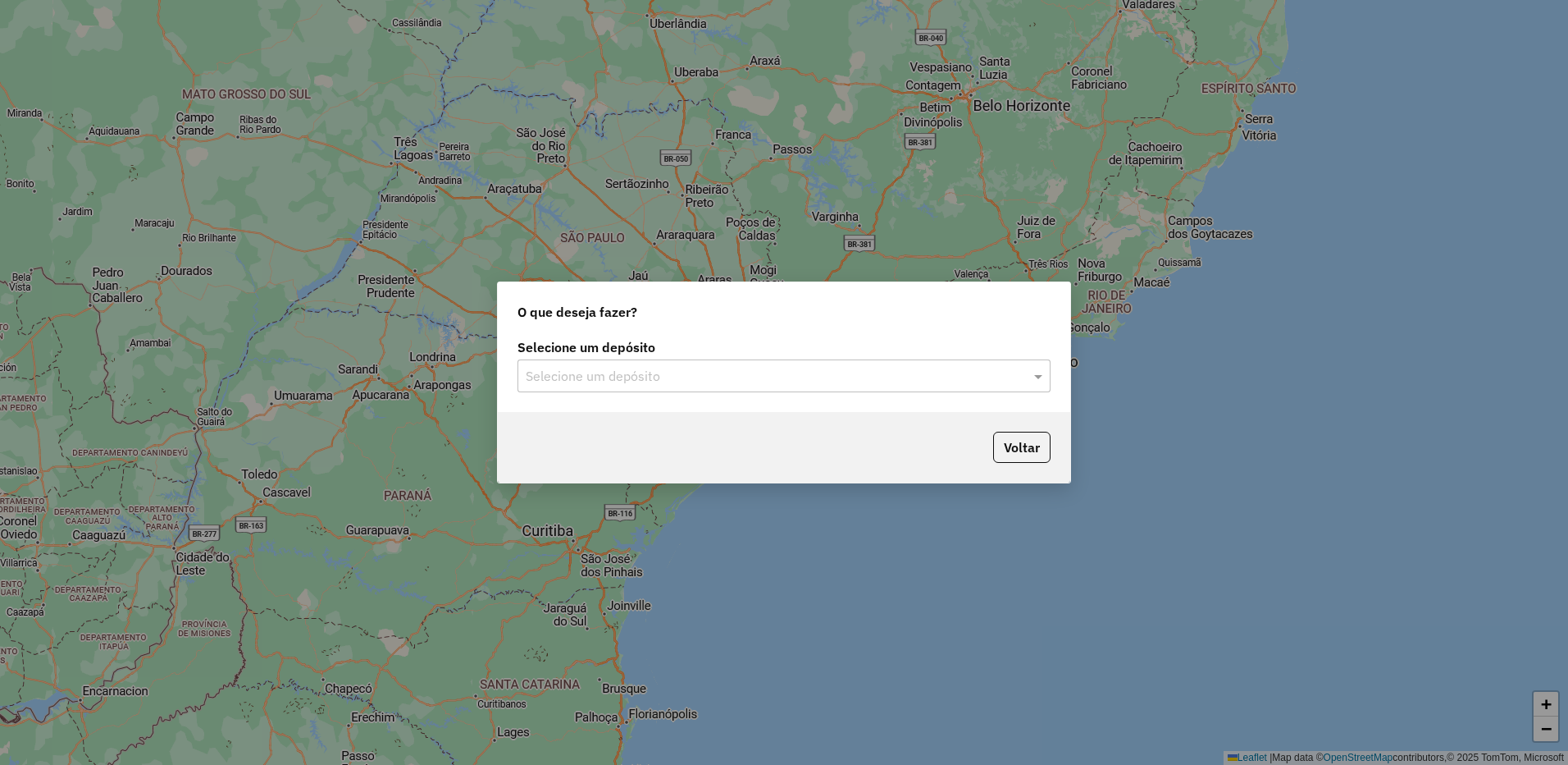
click at [953, 379] on input "text" at bounding box center [767, 377] width 484 height 19
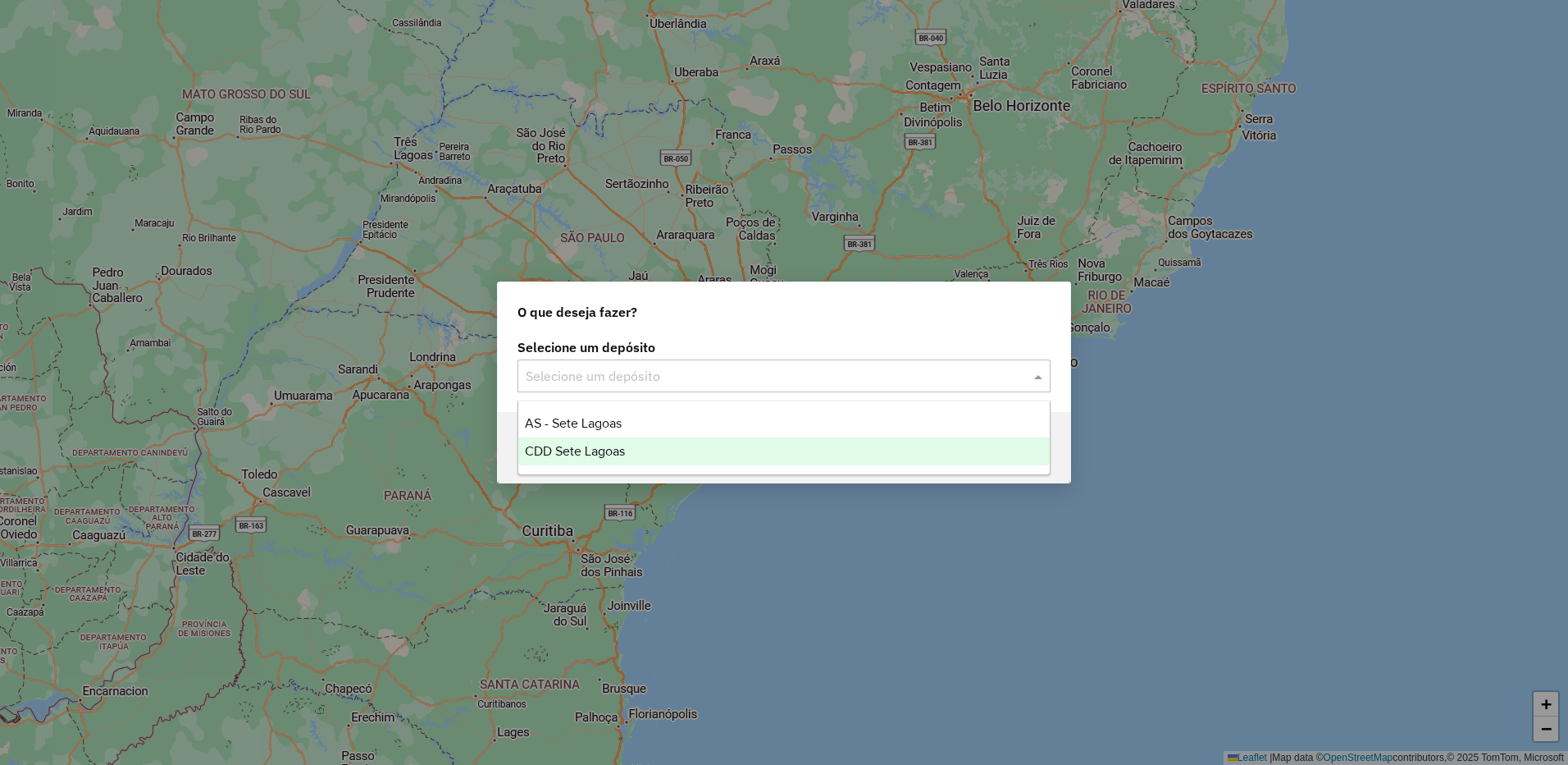
click at [639, 455] on div "CDD Sete Lagoas" at bounding box center [784, 451] width 532 height 28
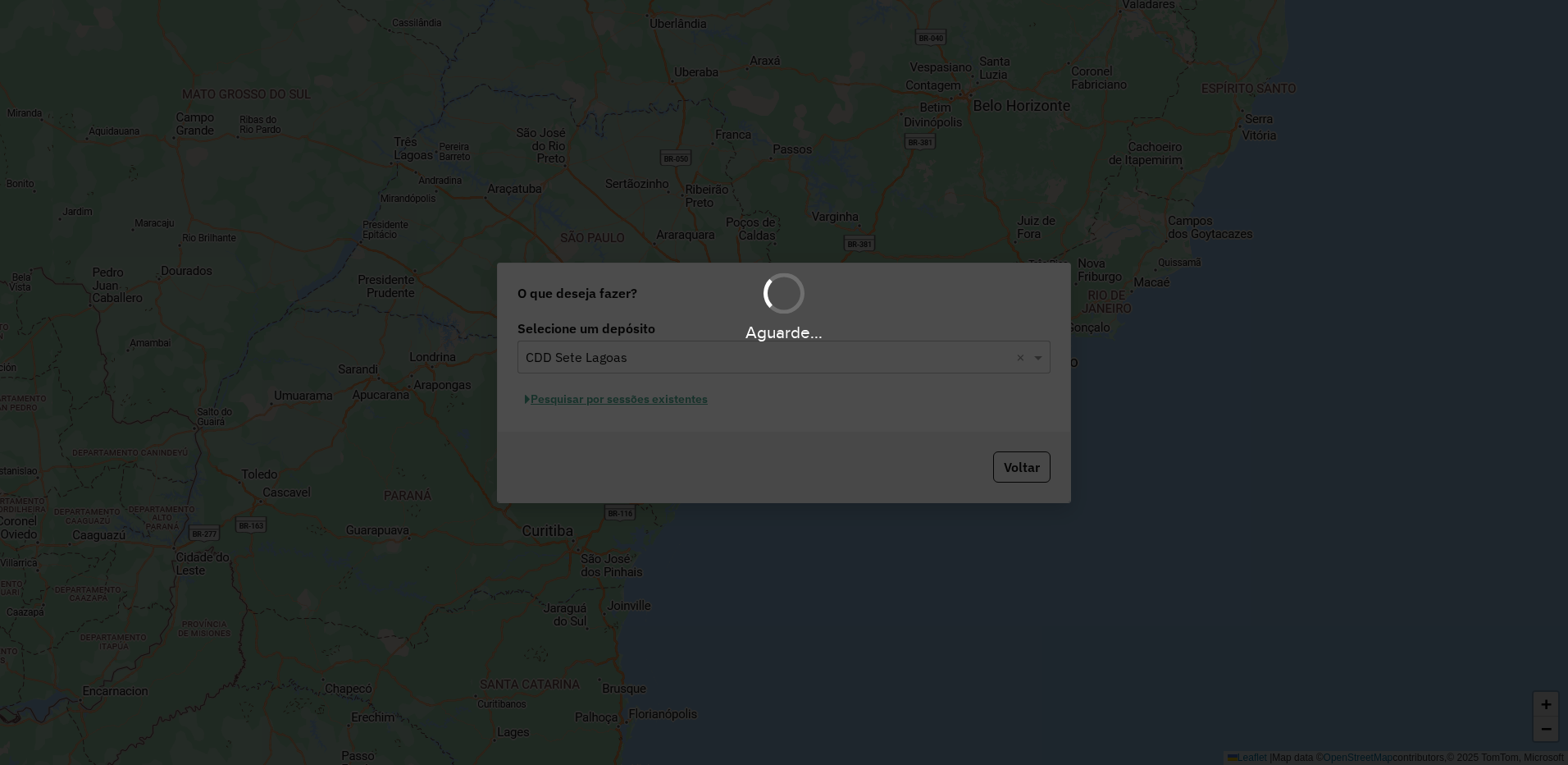
click at [625, 393] on div "Aguarde..." at bounding box center [784, 382] width 1568 height 765
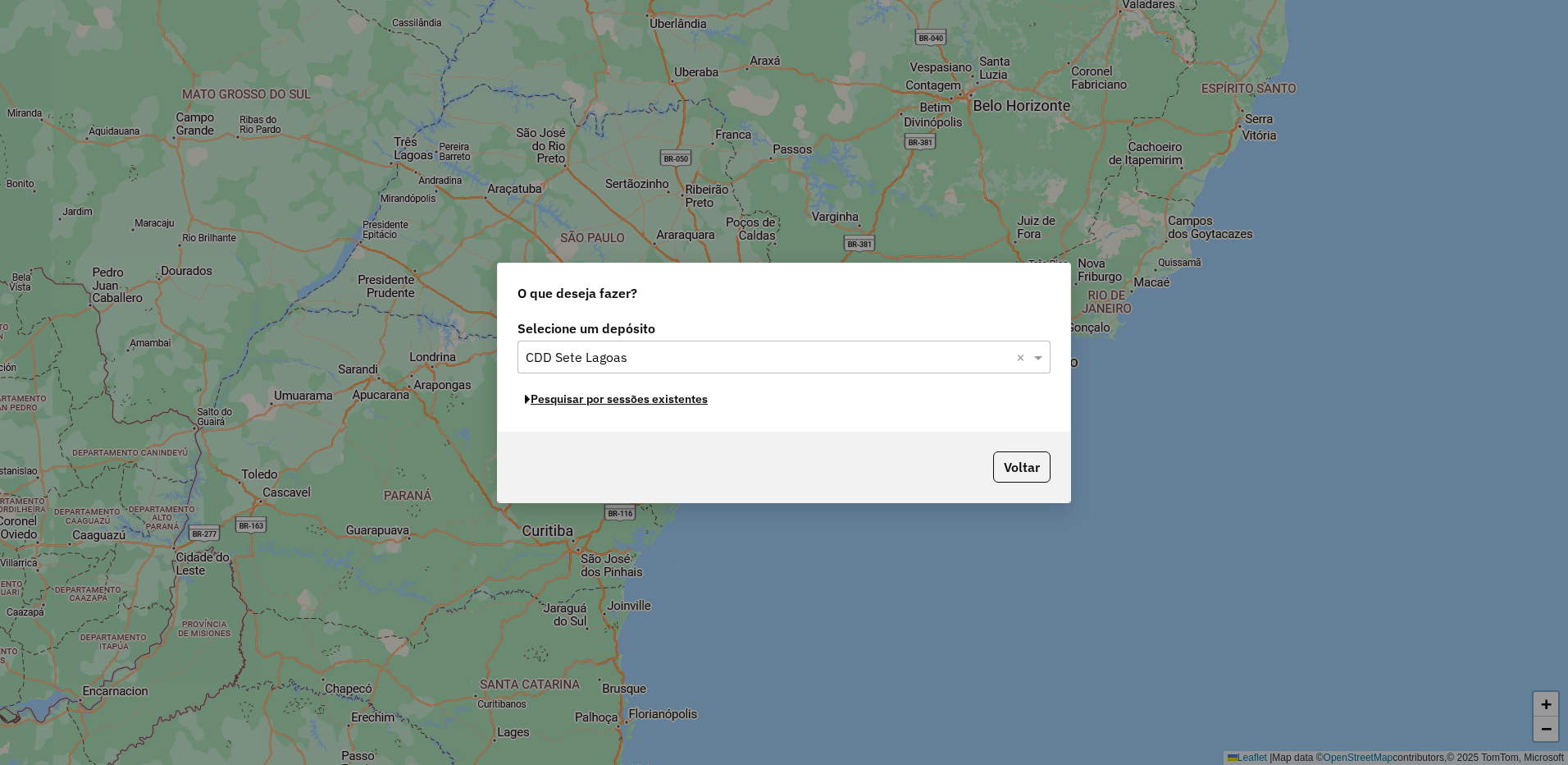
click at [626, 398] on button "Pesquisar por sessões existentes" at bounding box center [617, 399] width 198 height 25
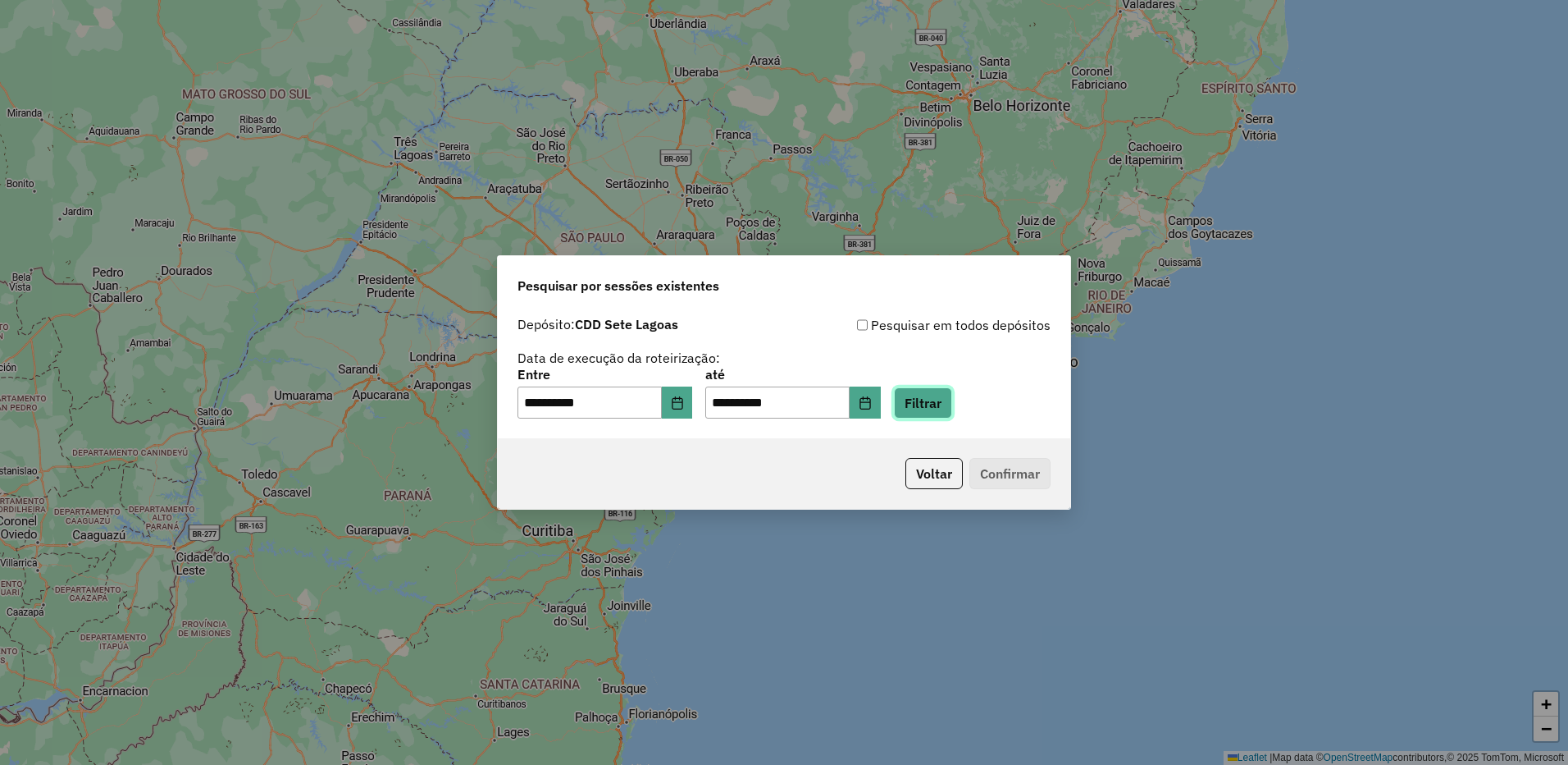
click at [936, 405] on button "Filtrar" at bounding box center [923, 403] width 58 height 32
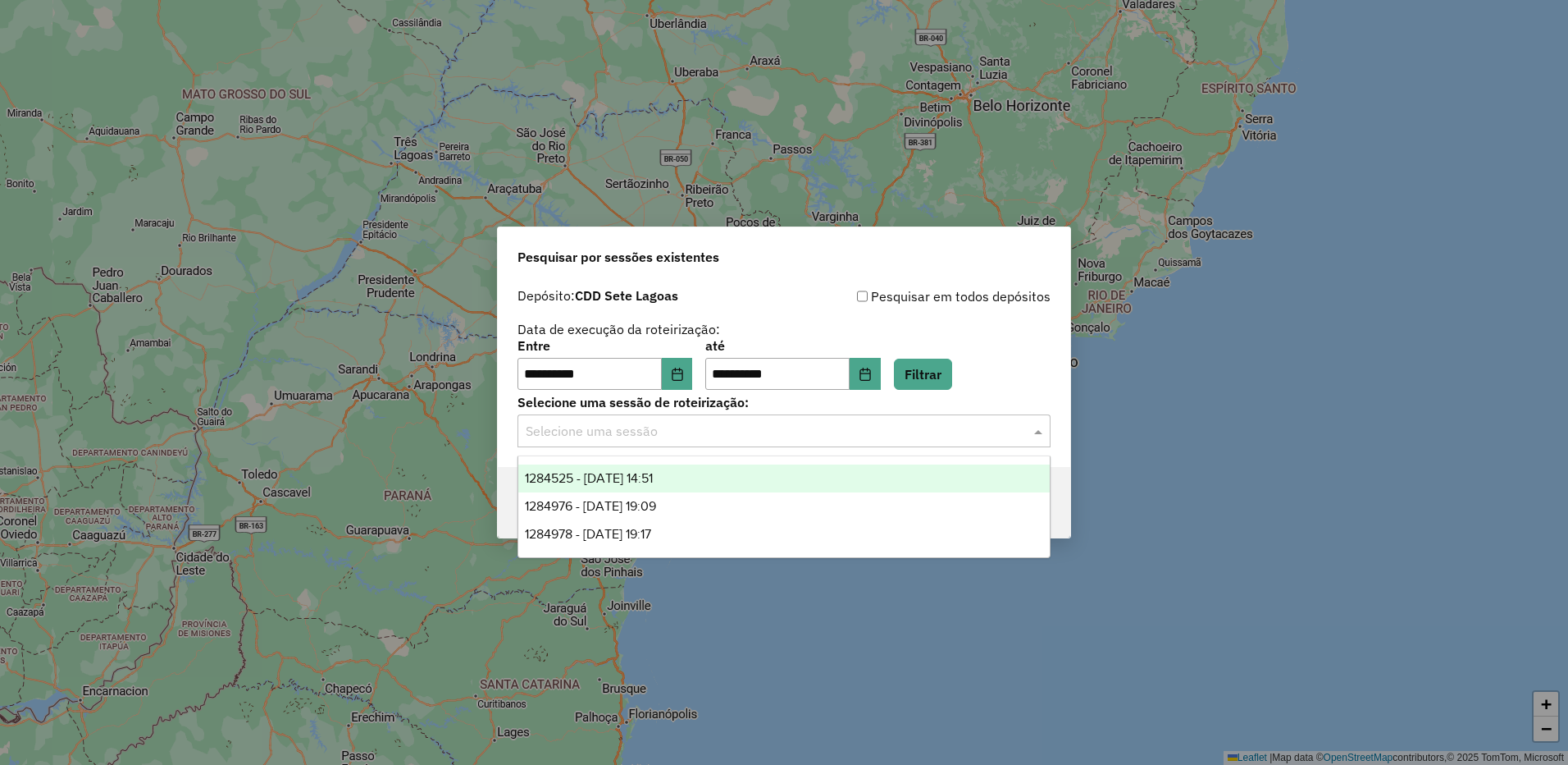
click at [700, 427] on input "text" at bounding box center [767, 431] width 484 height 19
click at [653, 477] on span "1284525 - 29/09/2025 14:51" at bounding box center [589, 478] width 128 height 14
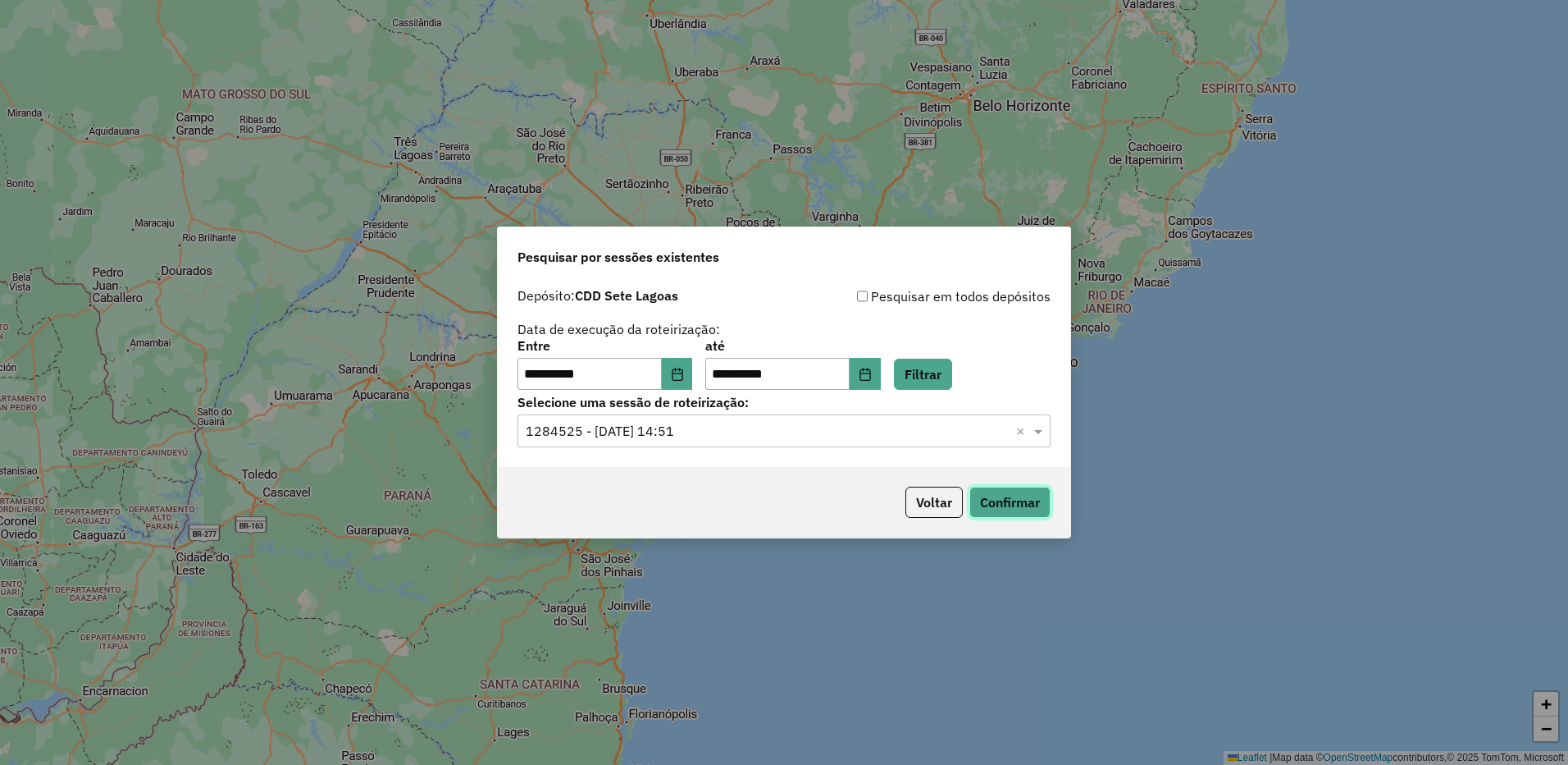
click at [1000, 486] on button "Confirmar" at bounding box center [1010, 502] width 81 height 32
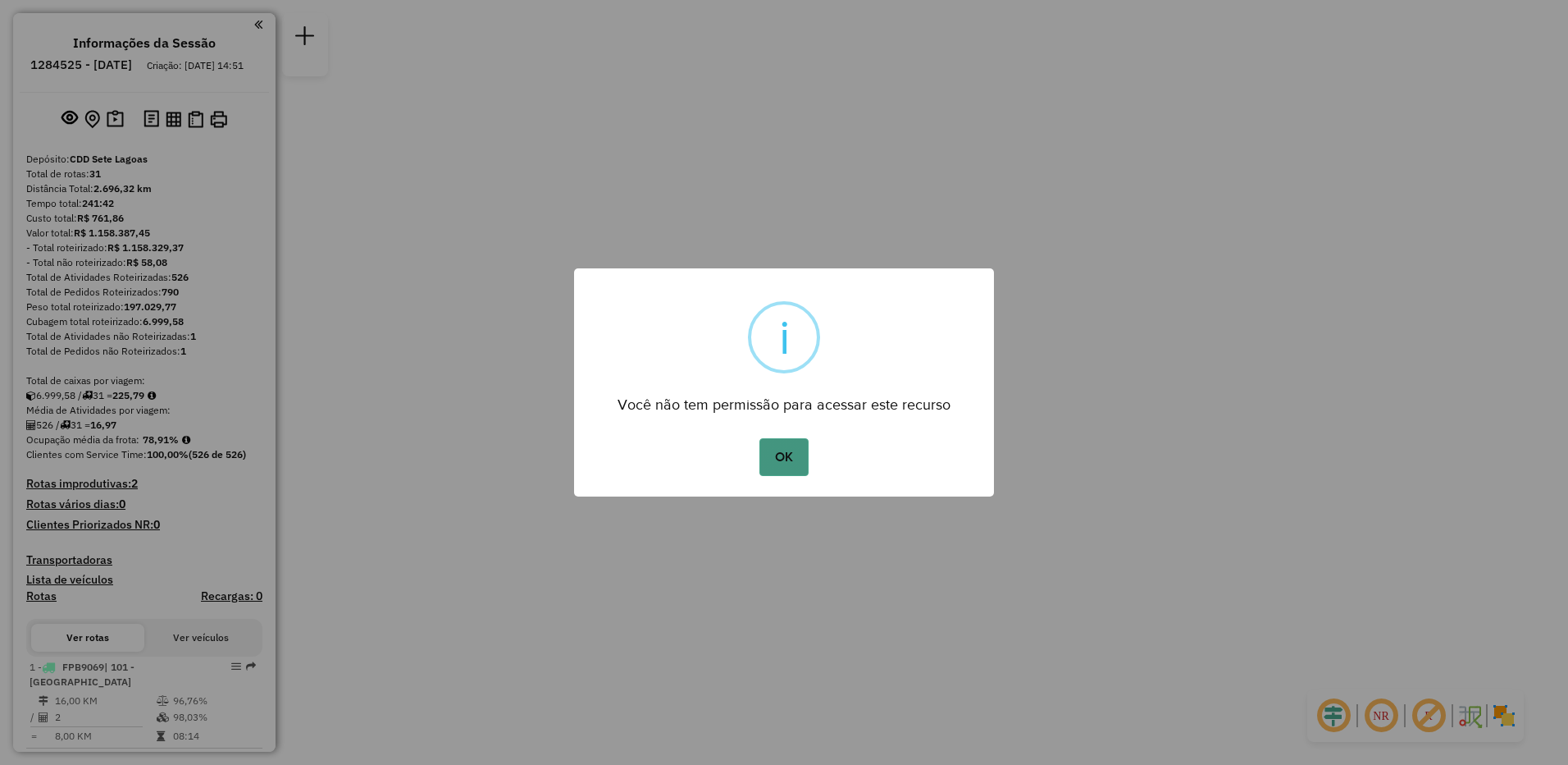
click at [768, 458] on button "OK" at bounding box center [783, 457] width 48 height 38
